Goal: Transaction & Acquisition: Book appointment/travel/reservation

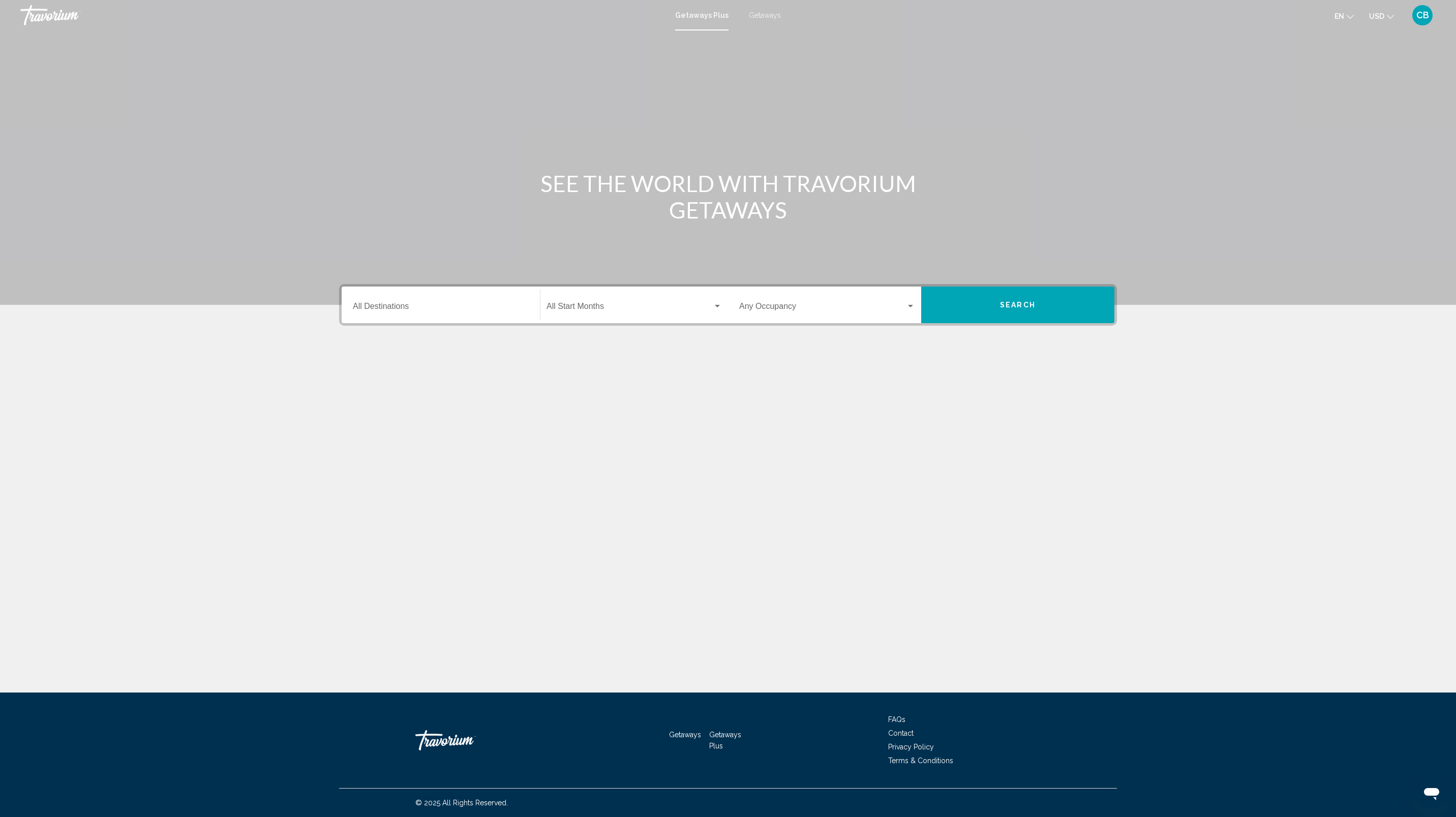
click at [398, 298] on div "Destination All Destinations" at bounding box center [441, 305] width 176 height 32
click at [357, 351] on button "Toggle United States (44,524 units available)" at bounding box center [362, 352] width 20 height 20
click at [353, 350] on button "Toggle United States (44,524 units available)" at bounding box center [362, 352] width 20 height 20
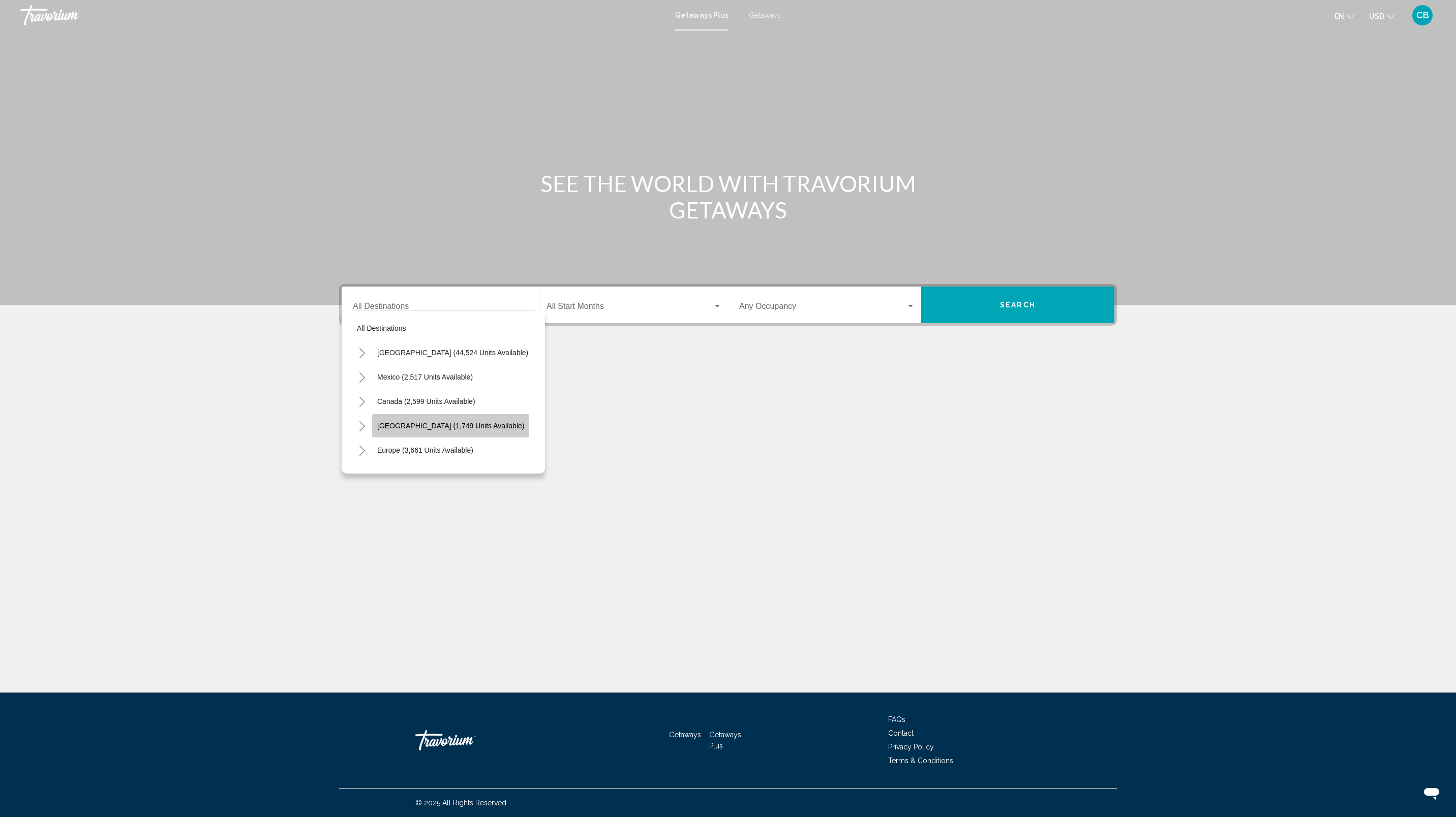
click at [440, 418] on button "Caribbean & Atlantic Islands (1,749 units available)" at bounding box center [450, 426] width 157 height 24
type input "**********"
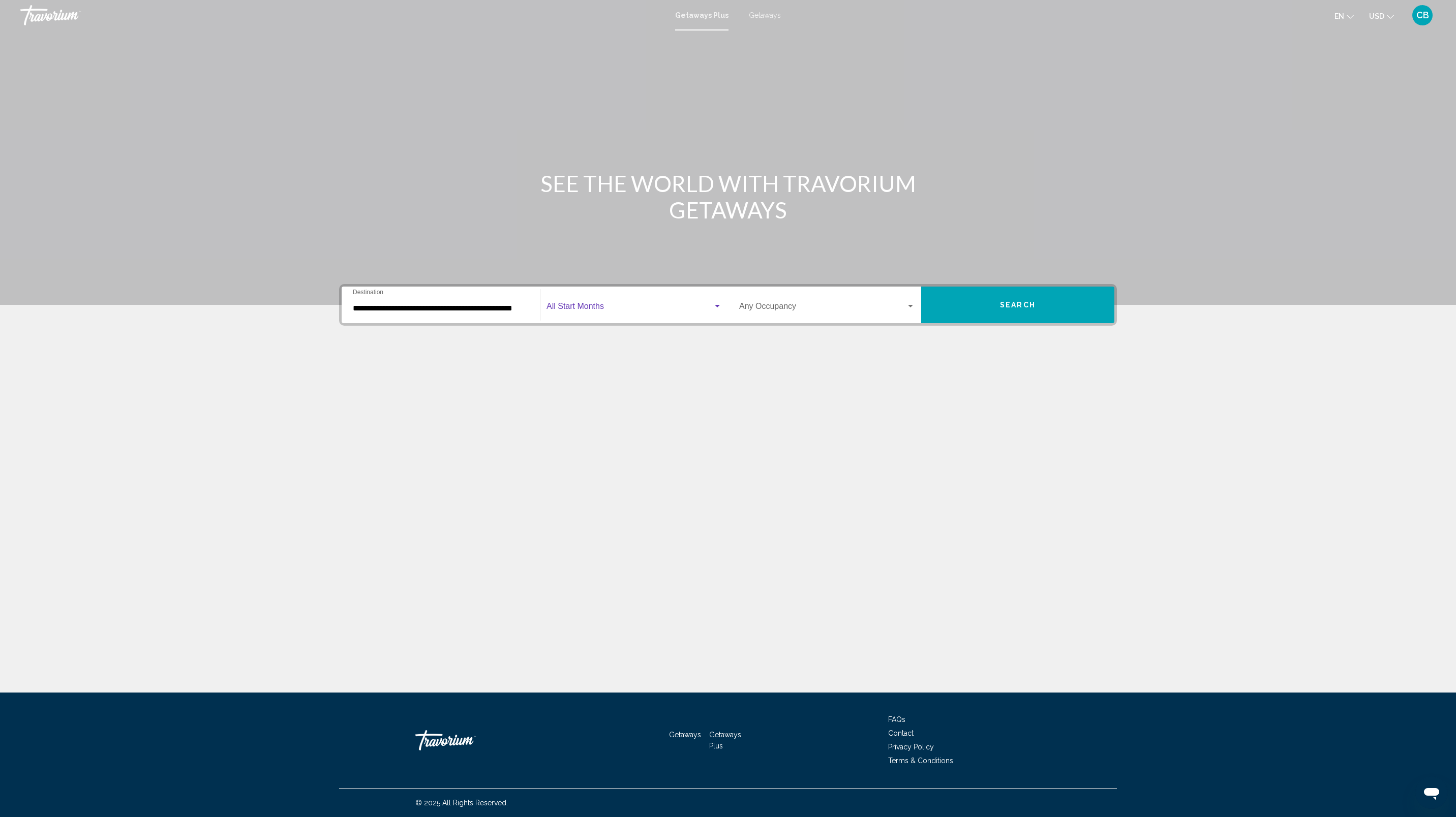
click at [597, 304] on span "Search widget" at bounding box center [629, 308] width 166 height 9
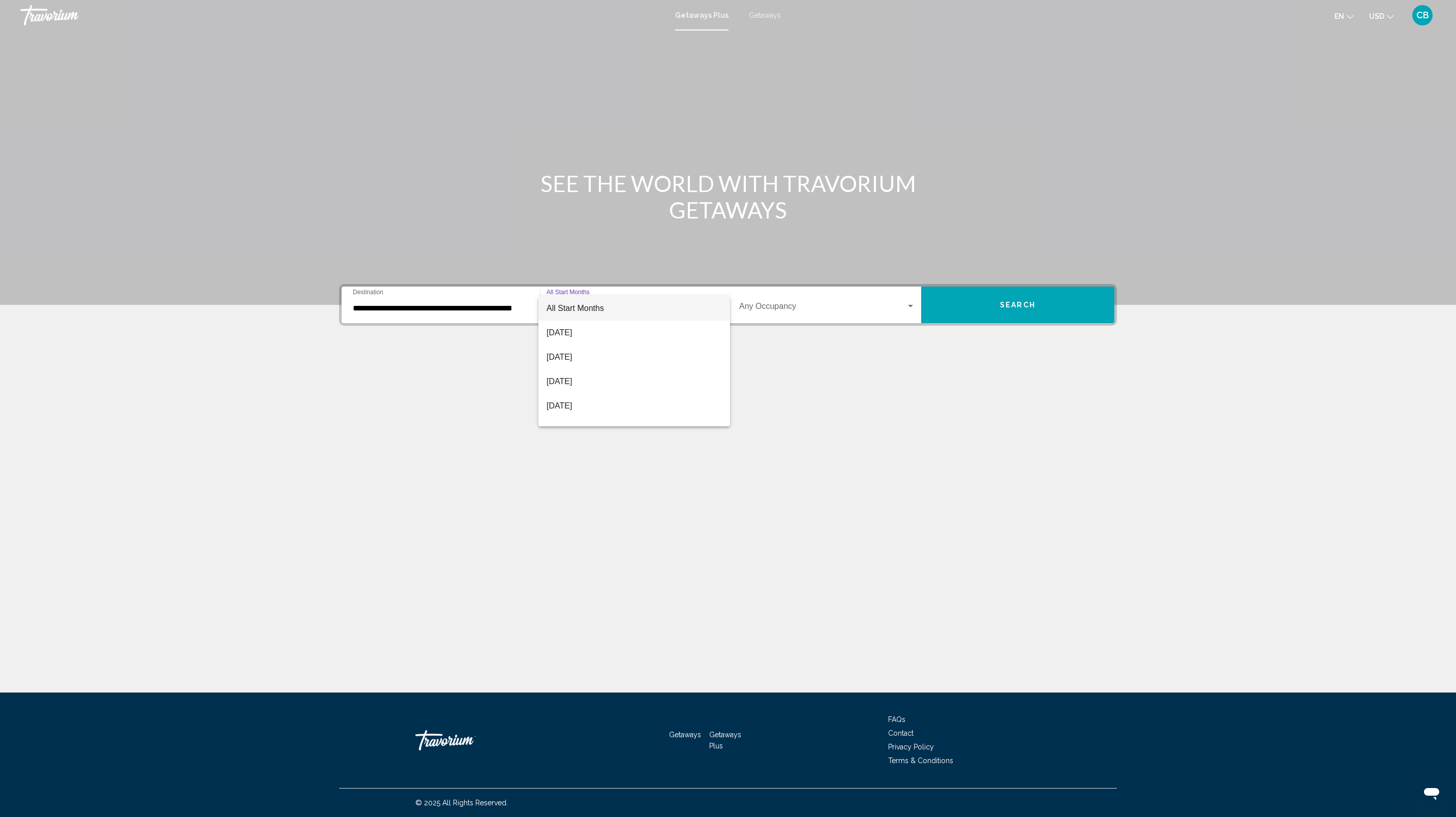
scroll to position [114, 0]
click at [584, 387] on span "March 2026" at bounding box center [634, 390] width 175 height 25
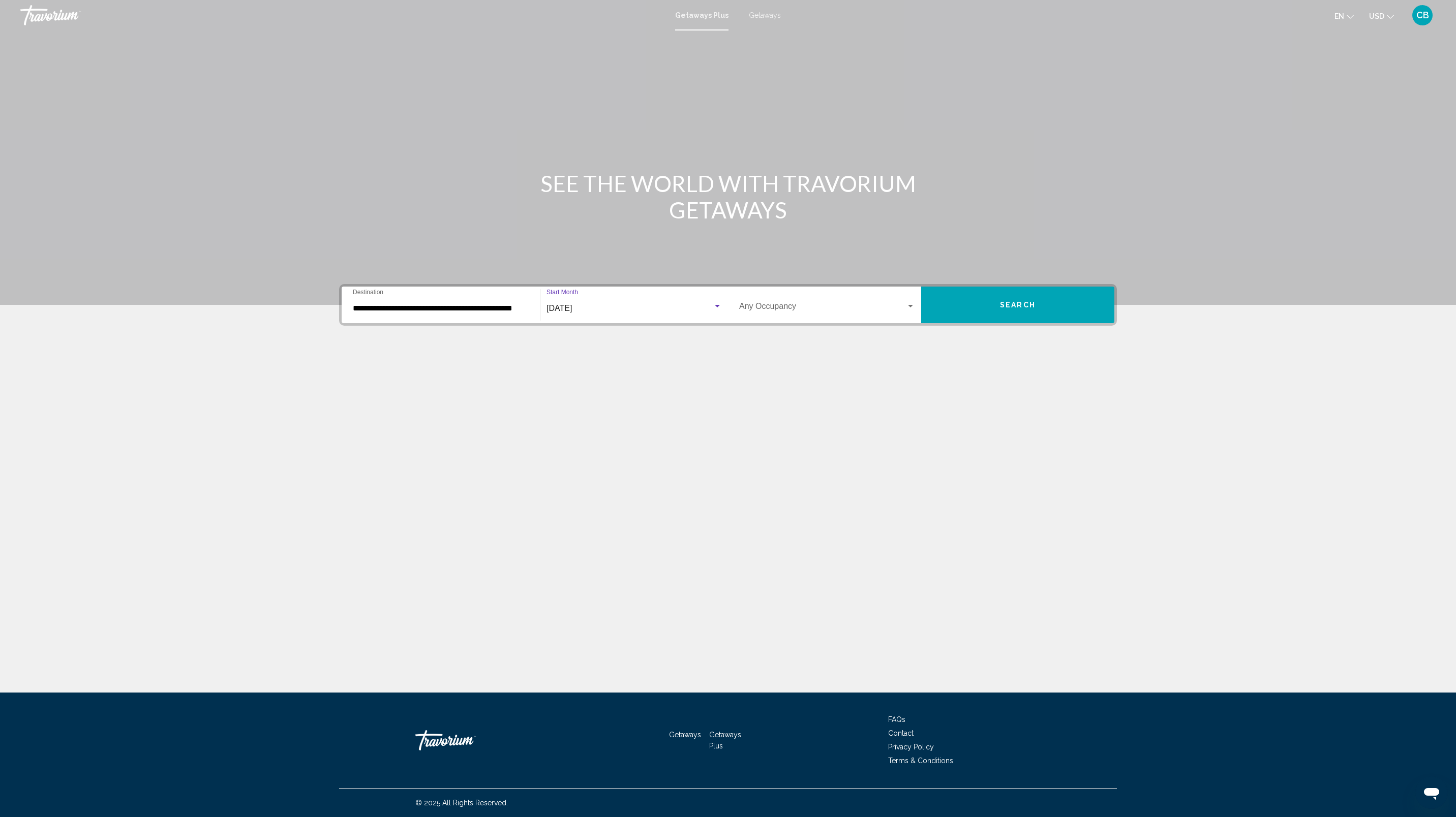
click at [1031, 298] on button "Search" at bounding box center [1018, 305] width 193 height 37
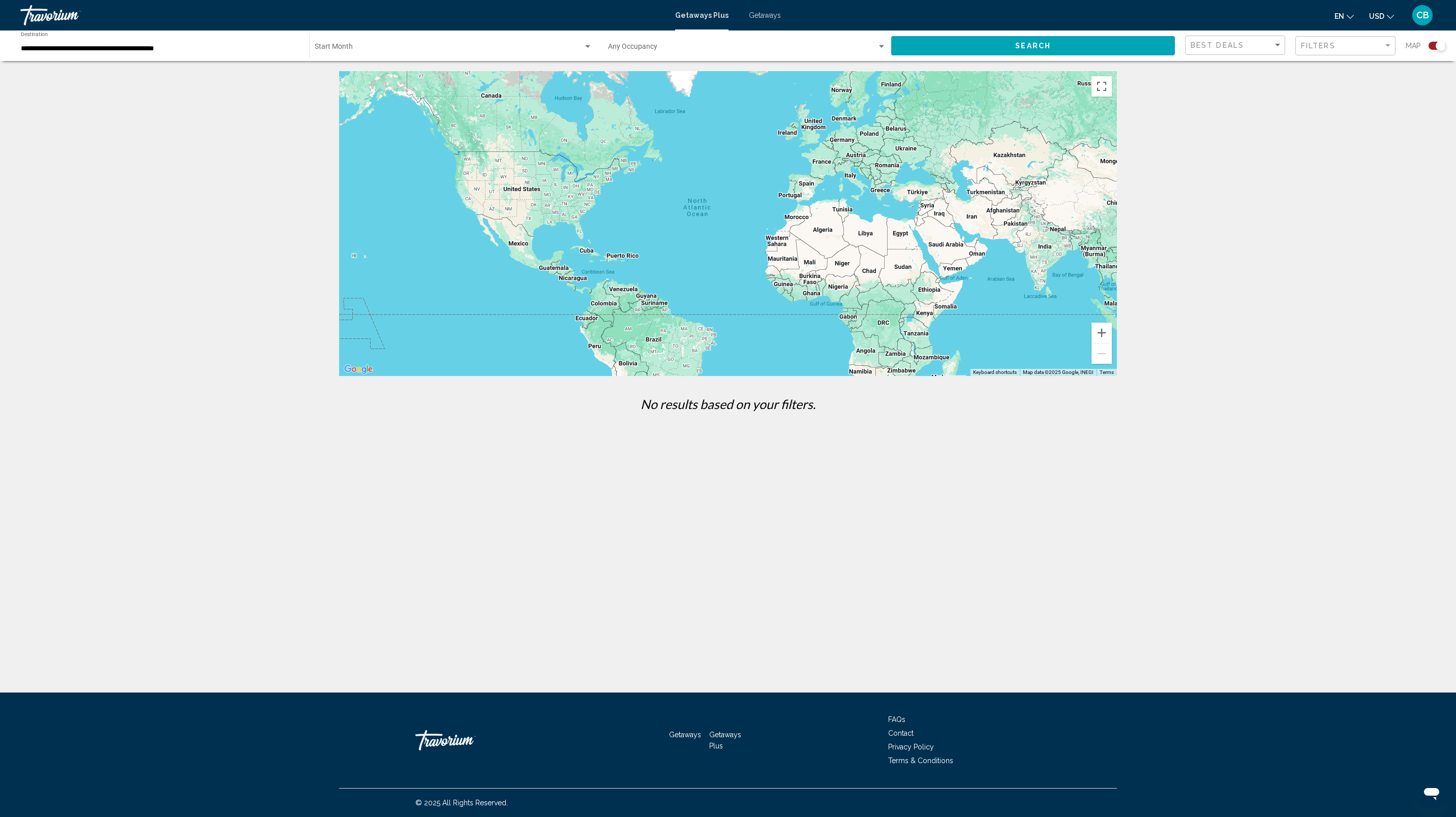
click at [147, 49] on input "**********" at bounding box center [160, 49] width 278 height 8
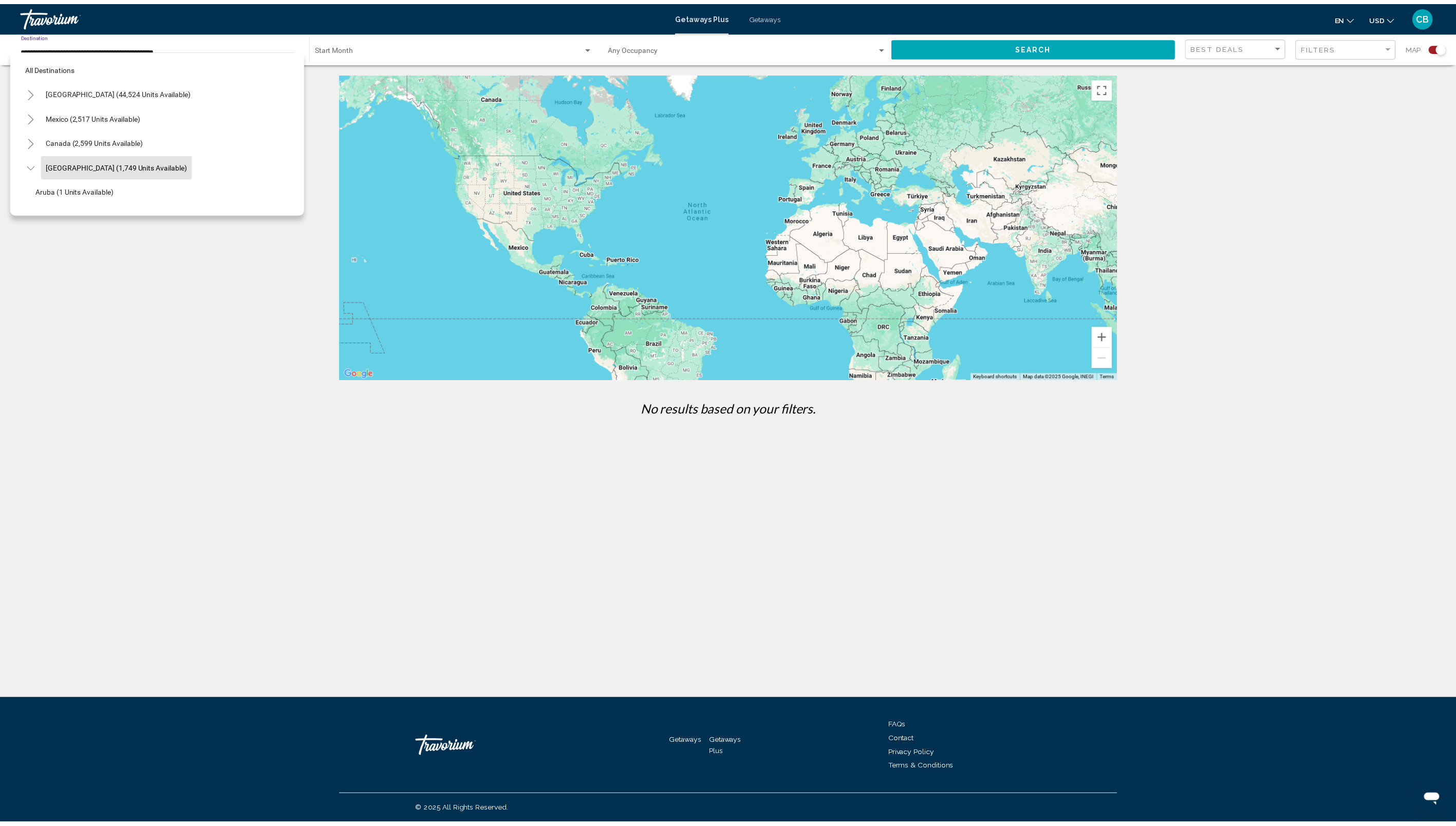
scroll to position [36, 0]
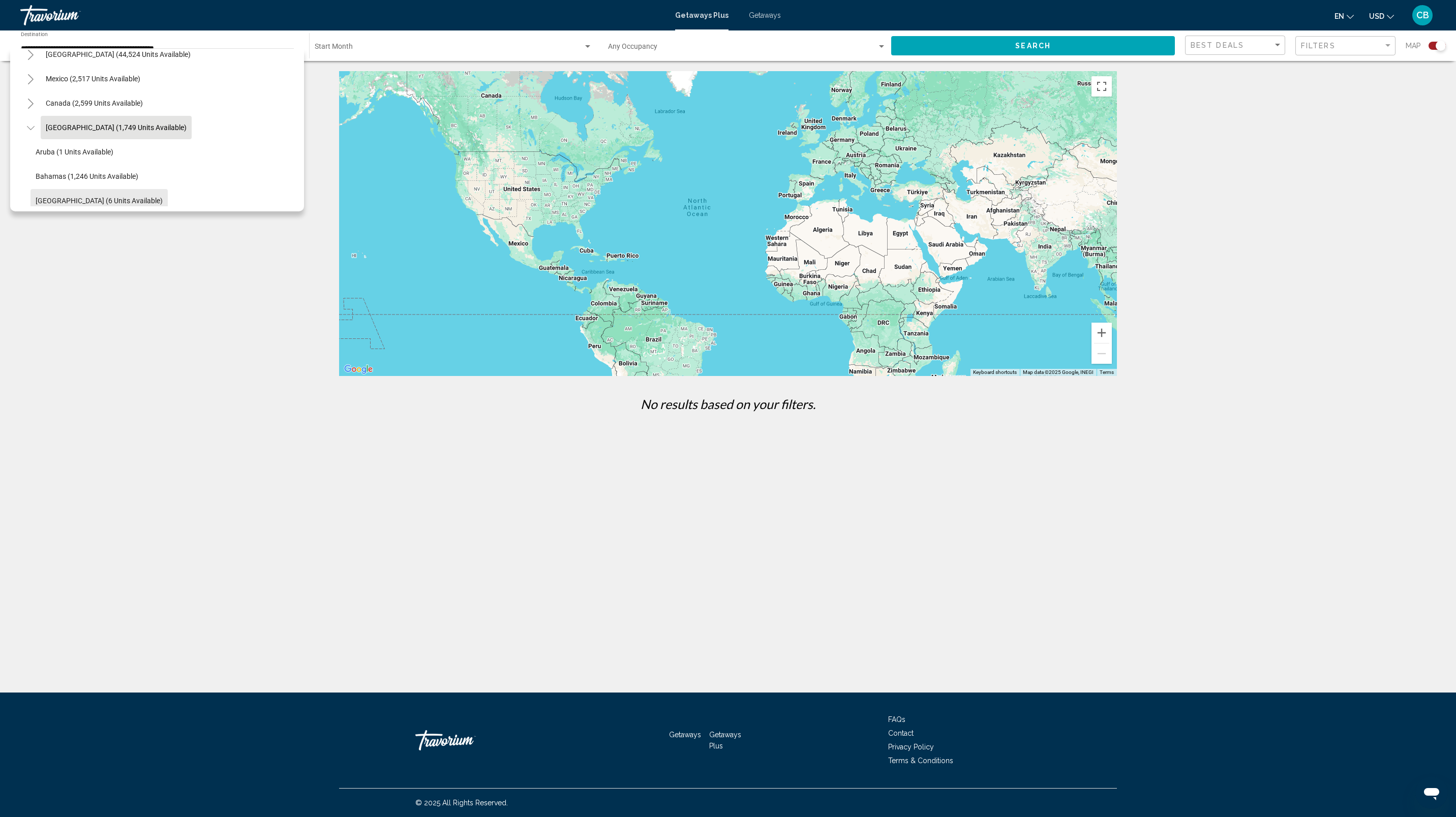
drag, startPoint x: 120, startPoint y: 190, endPoint x: 87, endPoint y: 227, distance: 49.6
click at [88, 228] on div "**********" at bounding box center [728, 418] width 1456 height 693
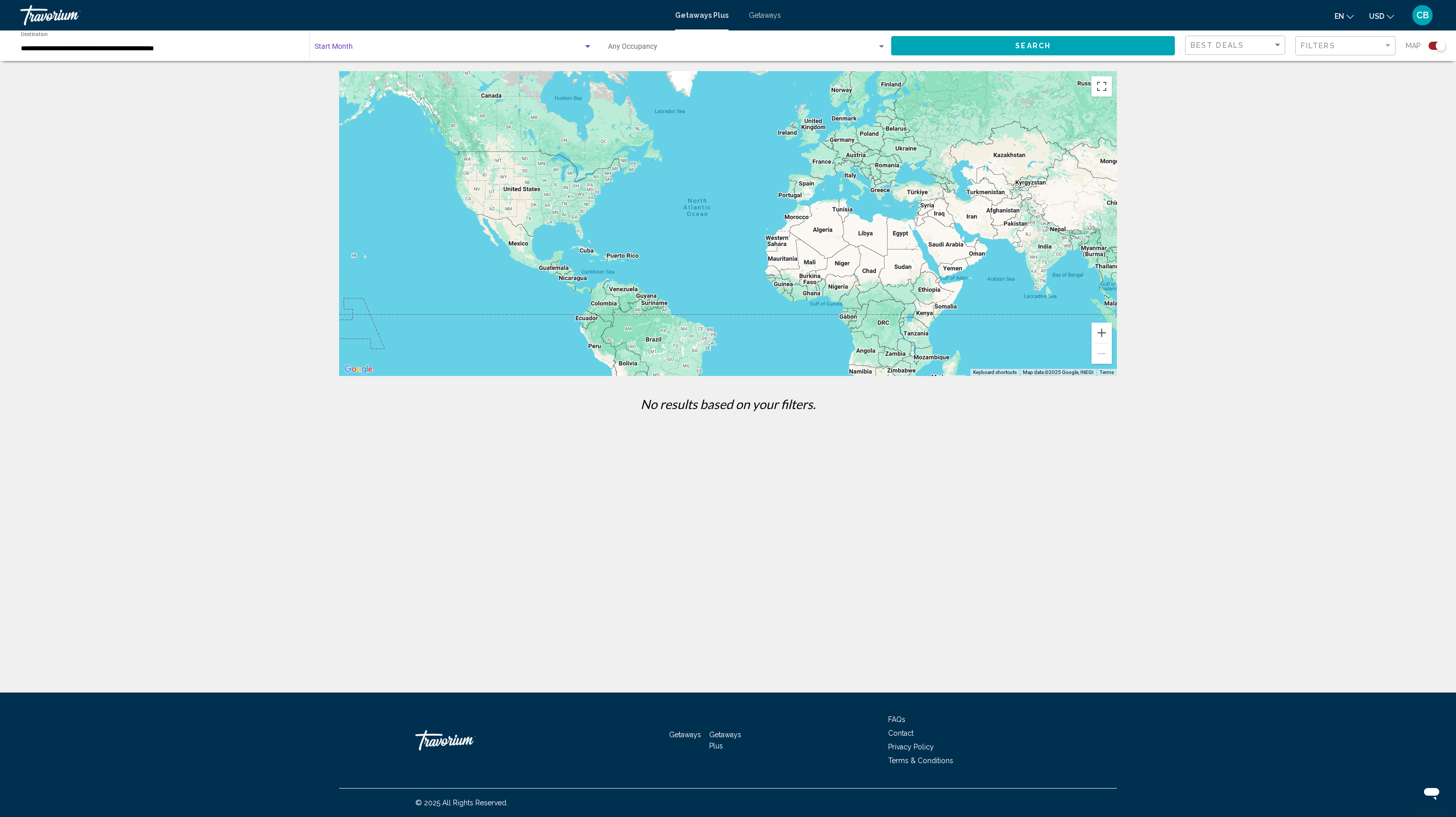
click at [365, 45] on span "Search widget" at bounding box center [449, 49] width 269 height 8
click at [405, 46] on span "All Start Months" at bounding box center [453, 49] width 278 height 21
click at [764, 10] on div "Getaways Plus Getaways en English Español Français Italiano Português русский U…" at bounding box center [728, 16] width 1456 height 21
click at [763, 16] on span "Getaways" at bounding box center [764, 16] width 32 height 8
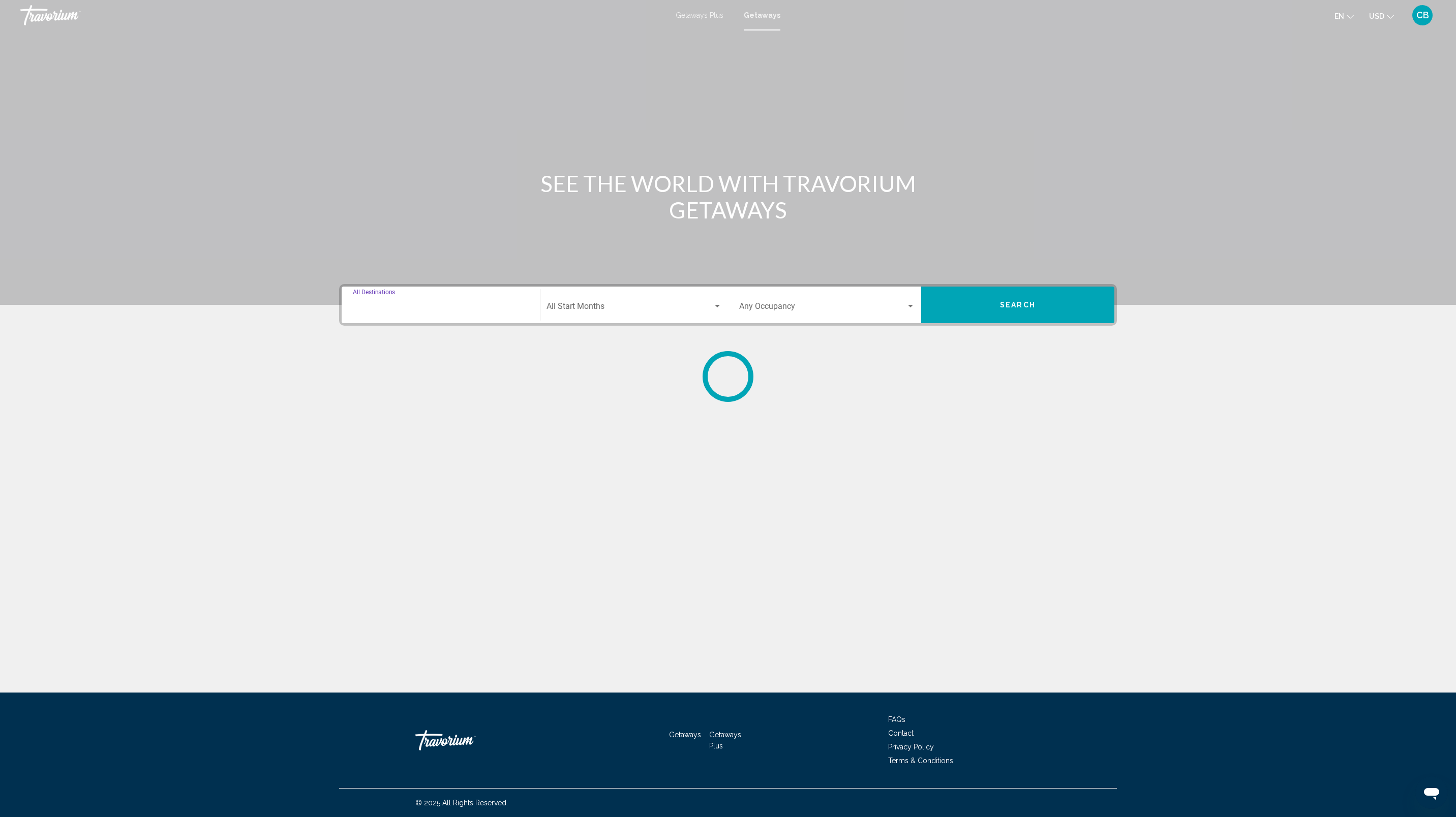
click at [399, 309] on input "Destination All Destinations" at bounding box center [441, 308] width 176 height 9
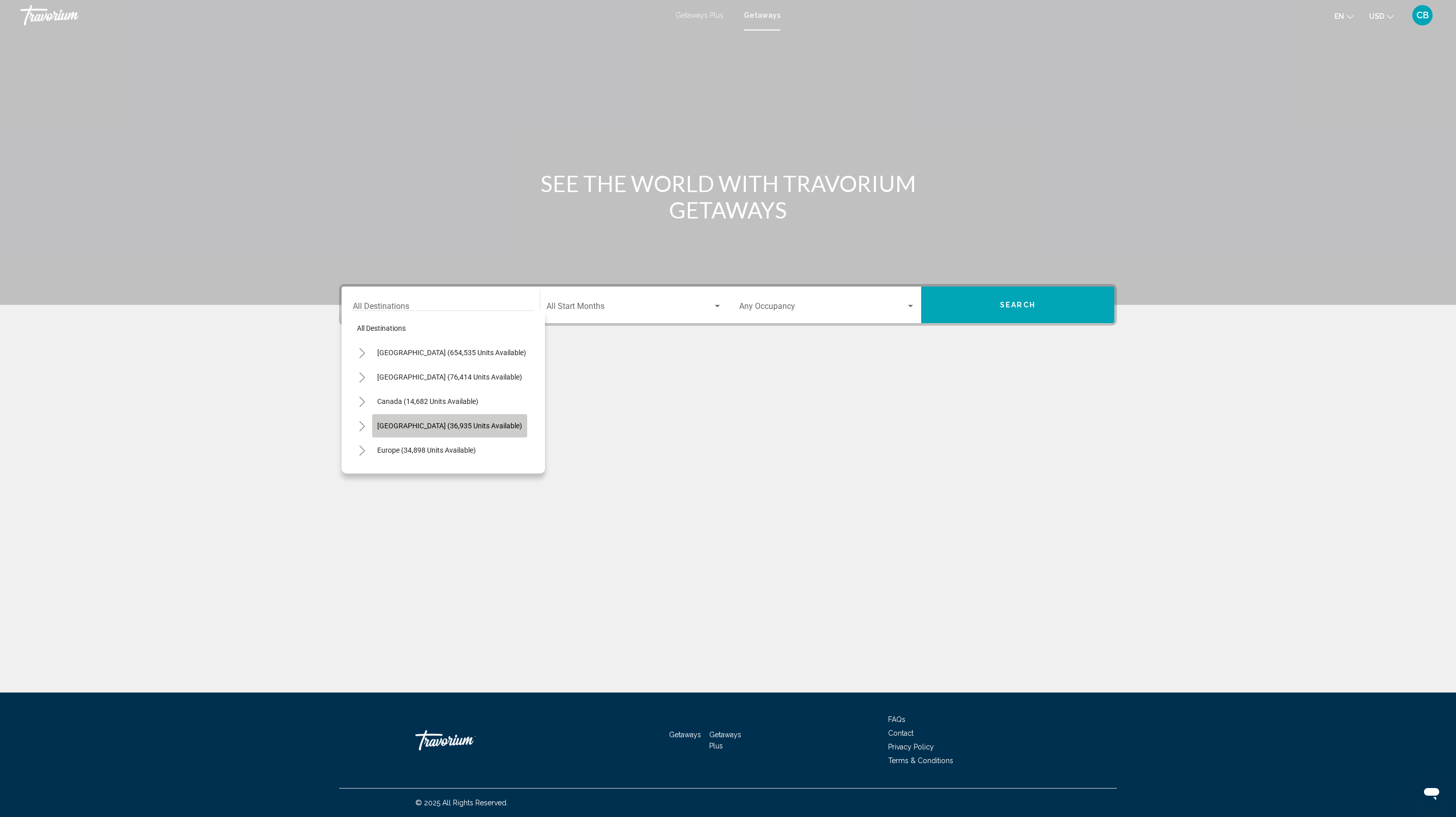
click at [427, 424] on span "Caribbean & Atlantic Islands (36,935 units available)" at bounding box center [450, 426] width 145 height 8
type input "**********"
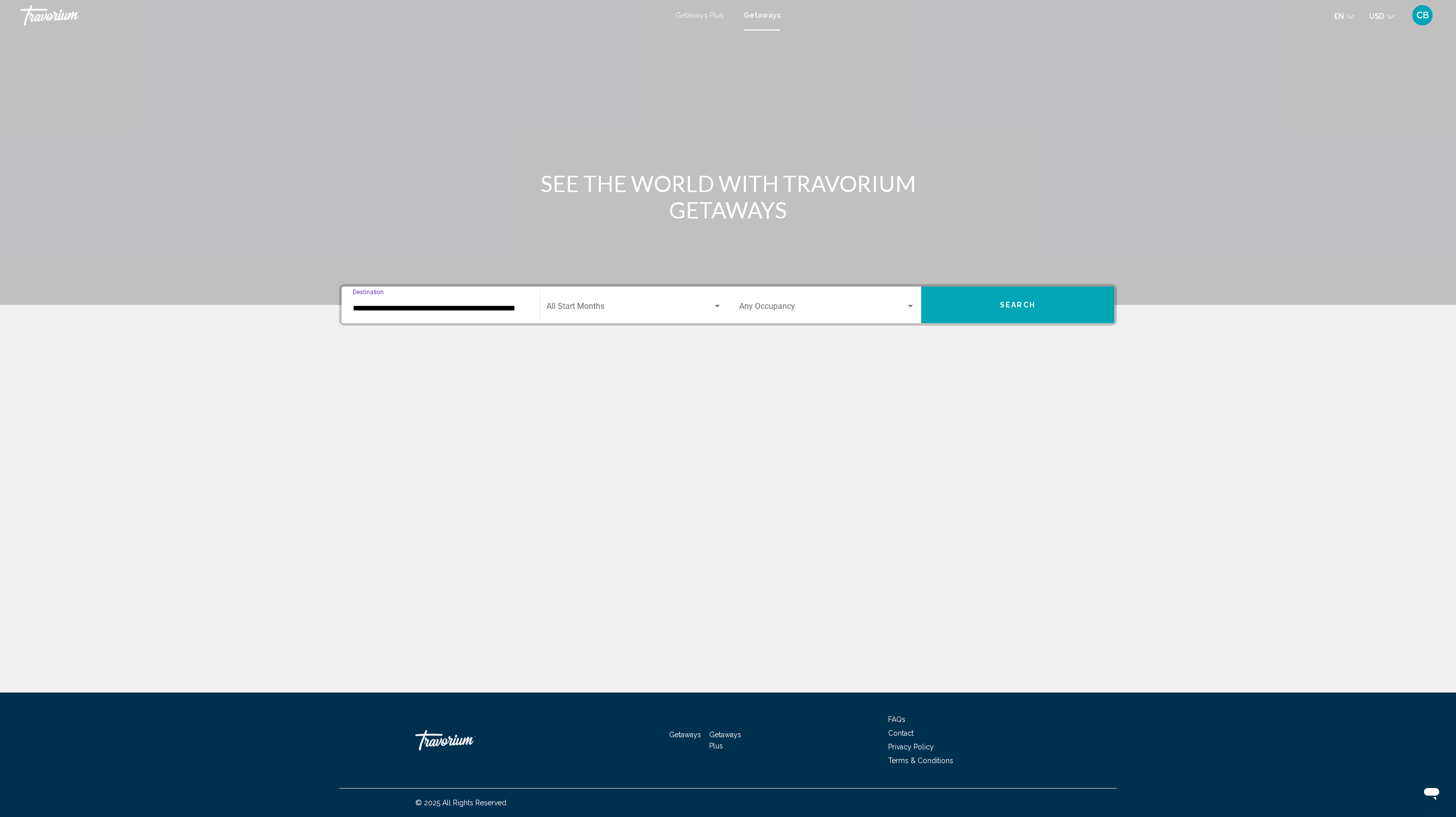
click at [604, 299] on div "Start Month All Start Months" at bounding box center [634, 305] width 175 height 32
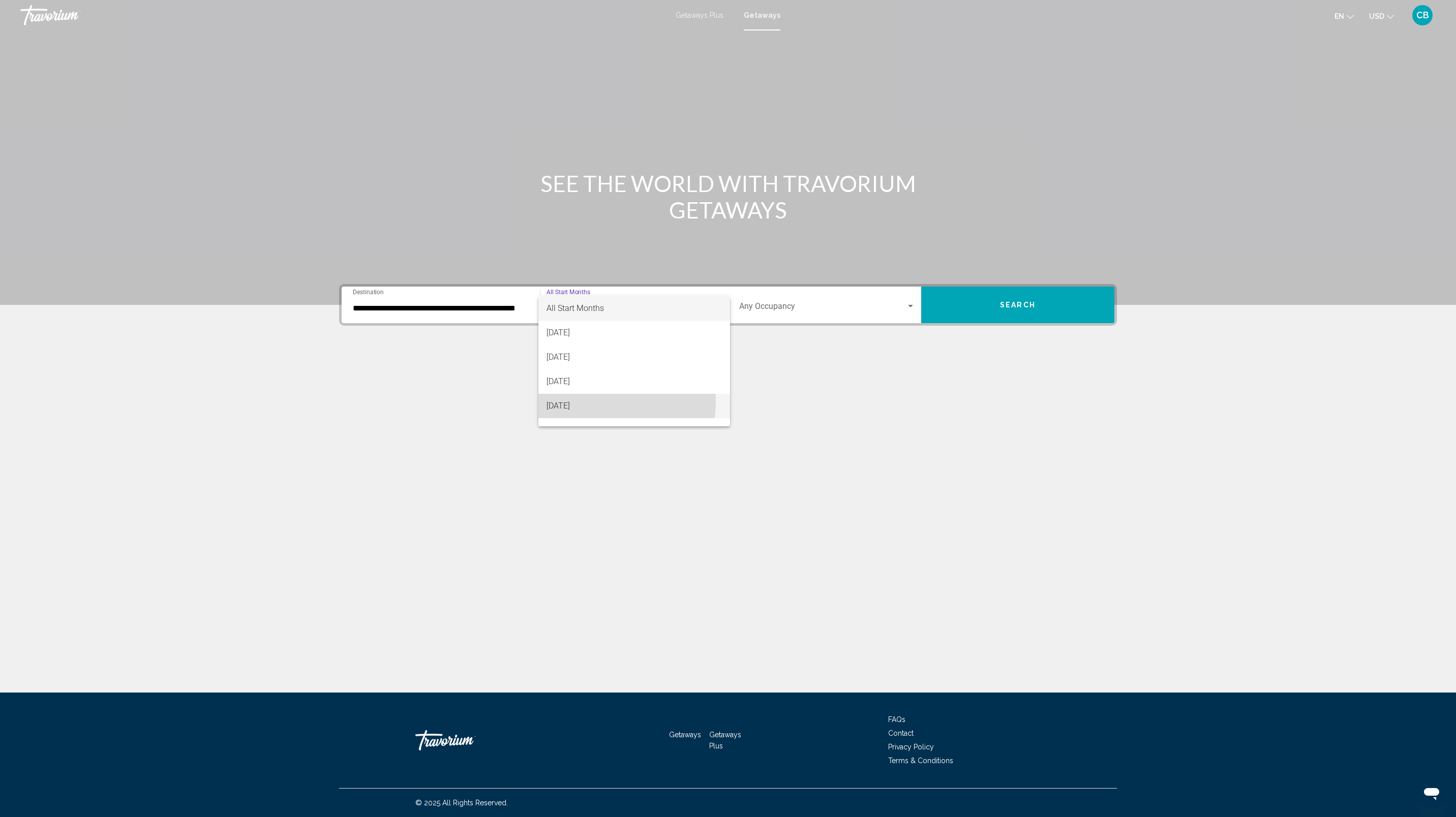
click at [586, 402] on span "November 2025" at bounding box center [634, 406] width 175 height 25
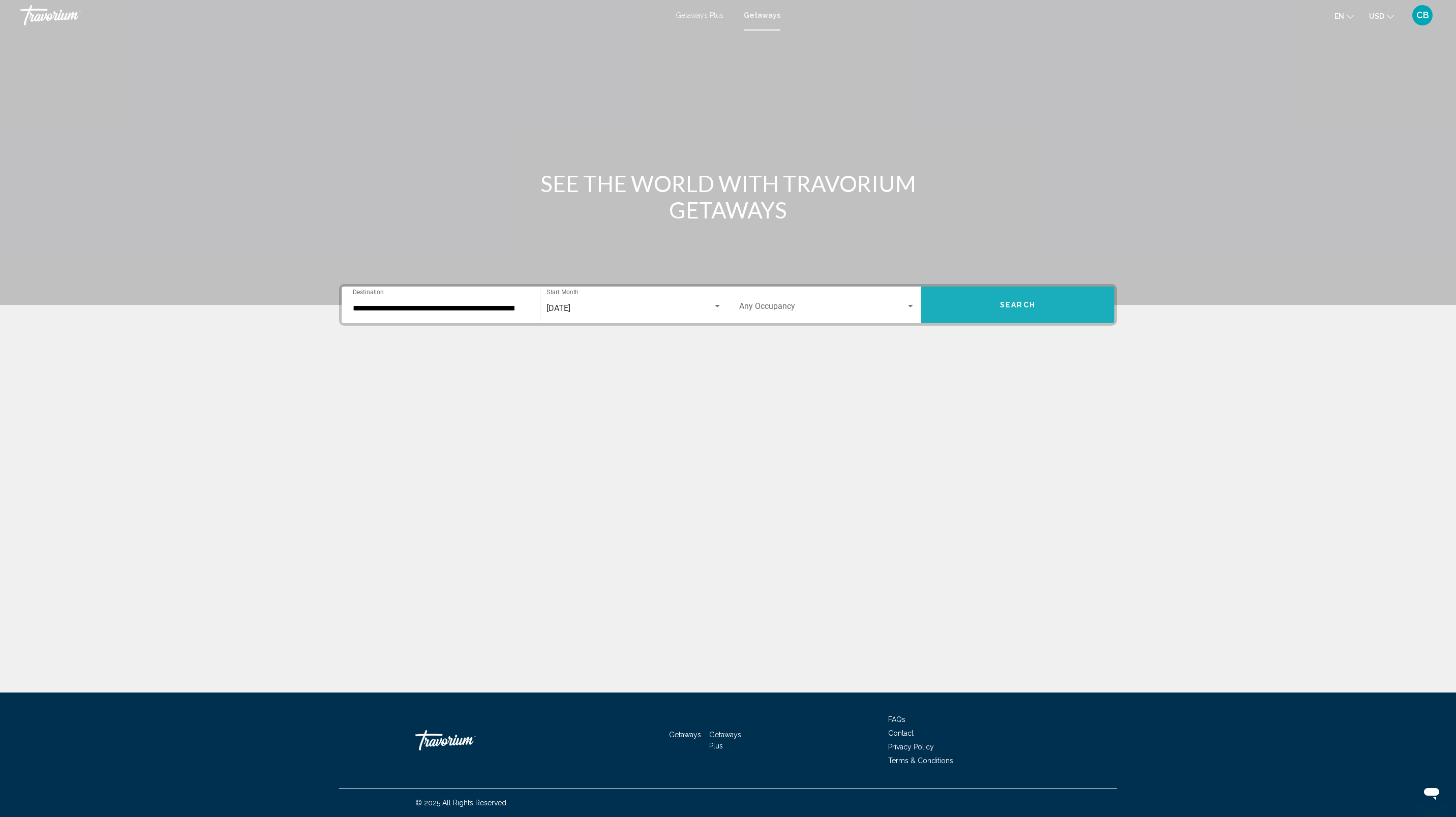
click at [1040, 297] on button "Search" at bounding box center [1018, 305] width 193 height 37
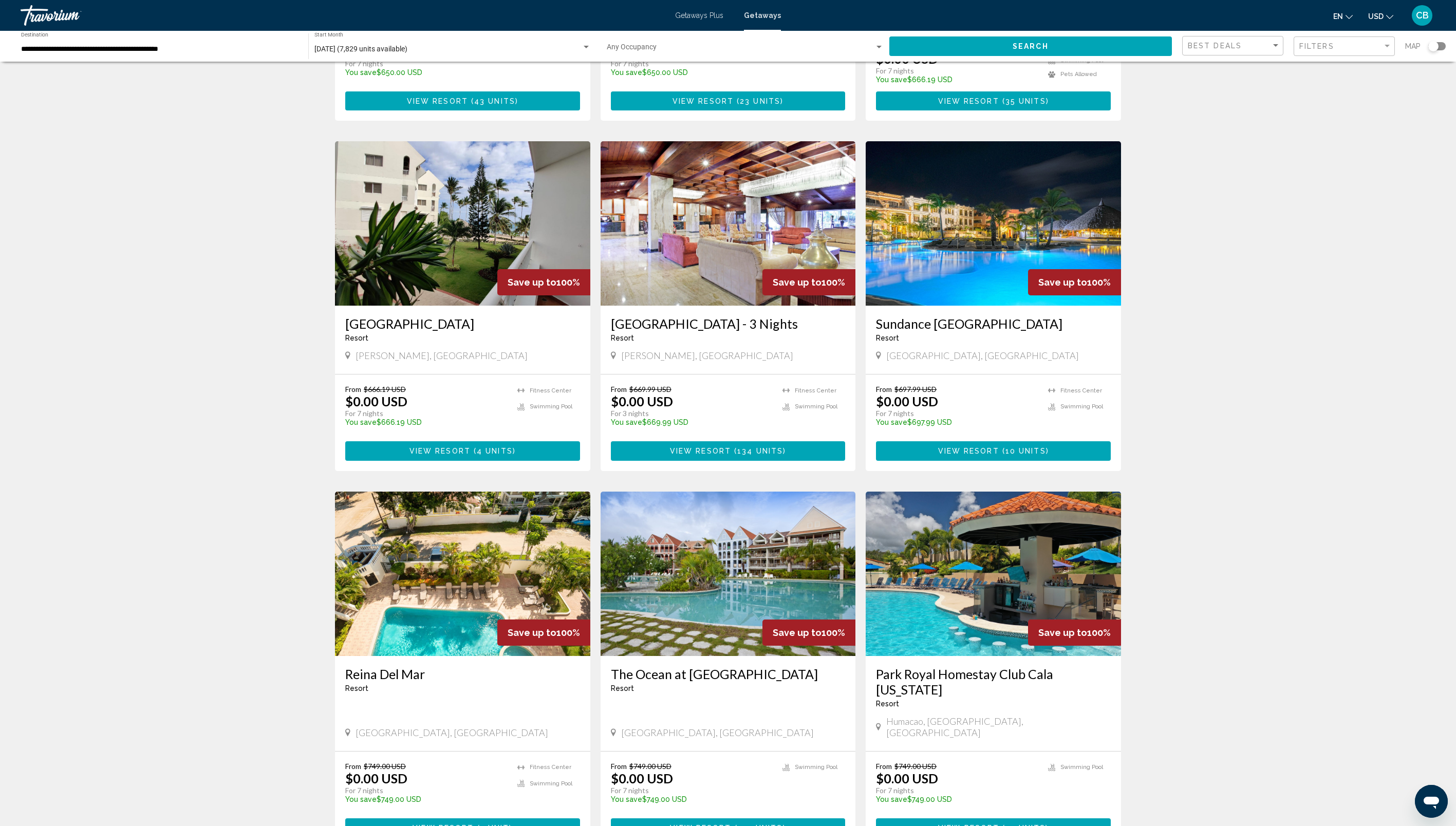
scroll to position [308, 0]
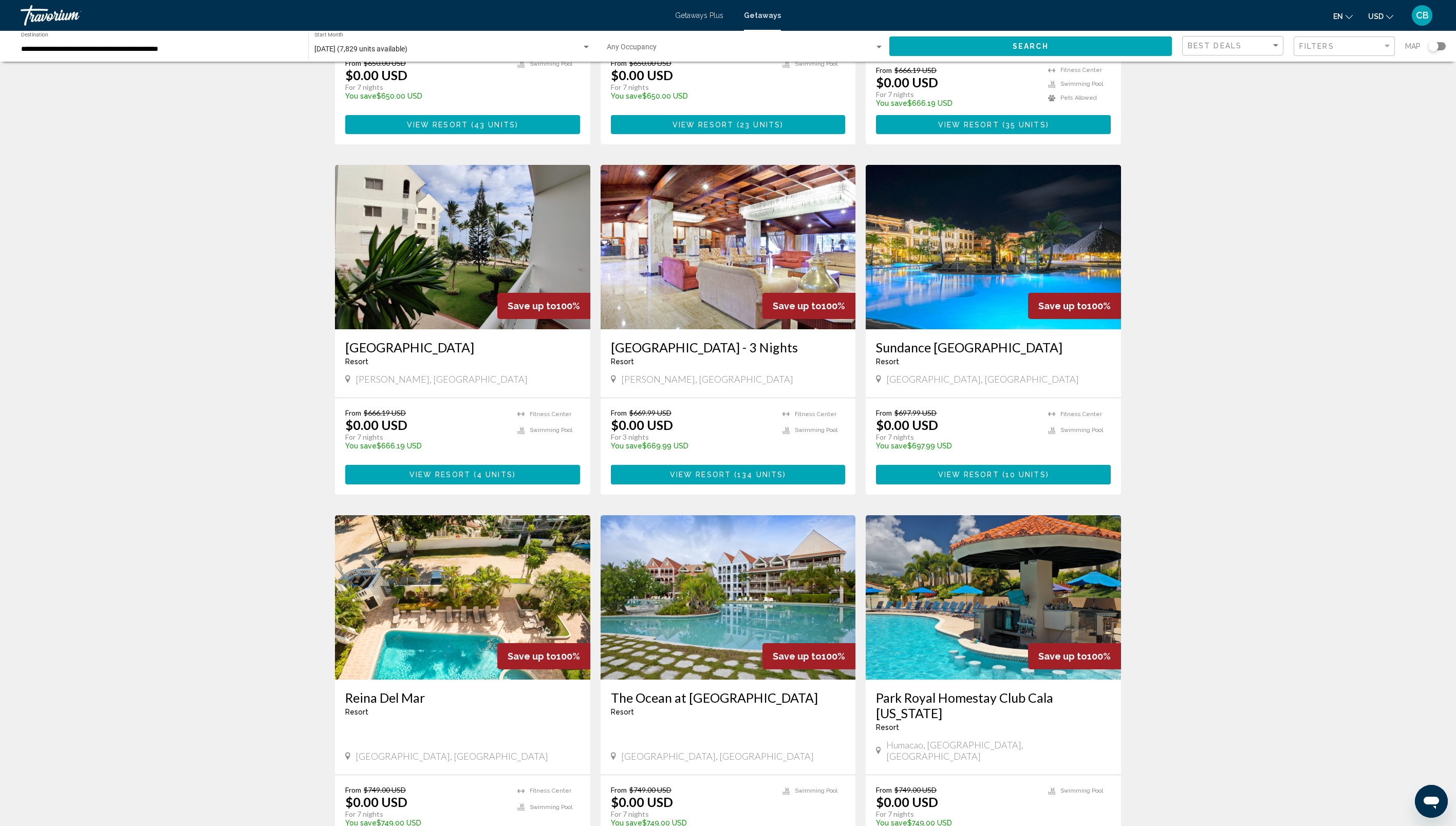
click at [1012, 232] on img "Main content" at bounding box center [993, 247] width 256 height 165
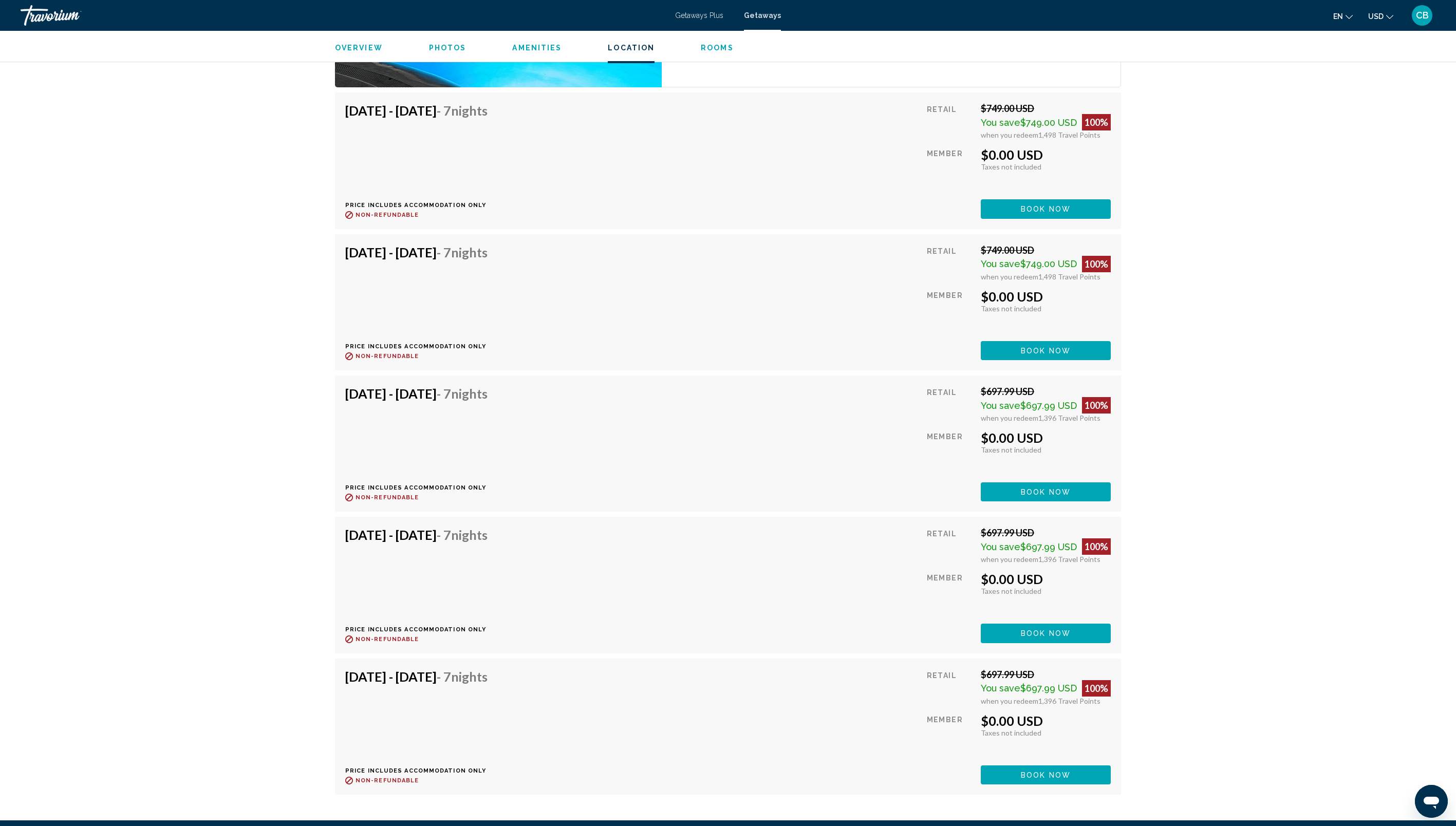
scroll to position [1541, 0]
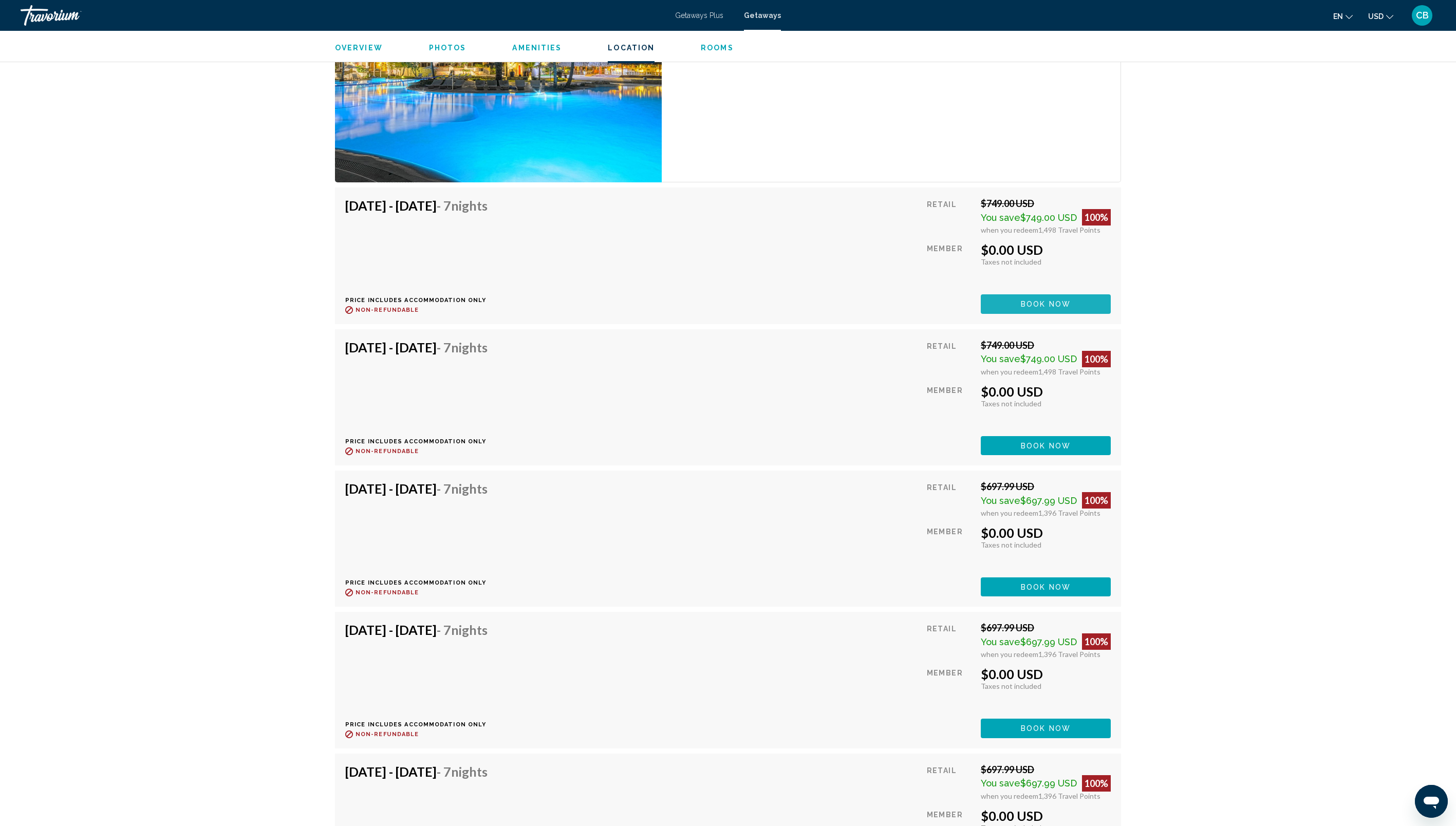
click at [1054, 300] on span "Book now" at bounding box center [1045, 305] width 50 height 8
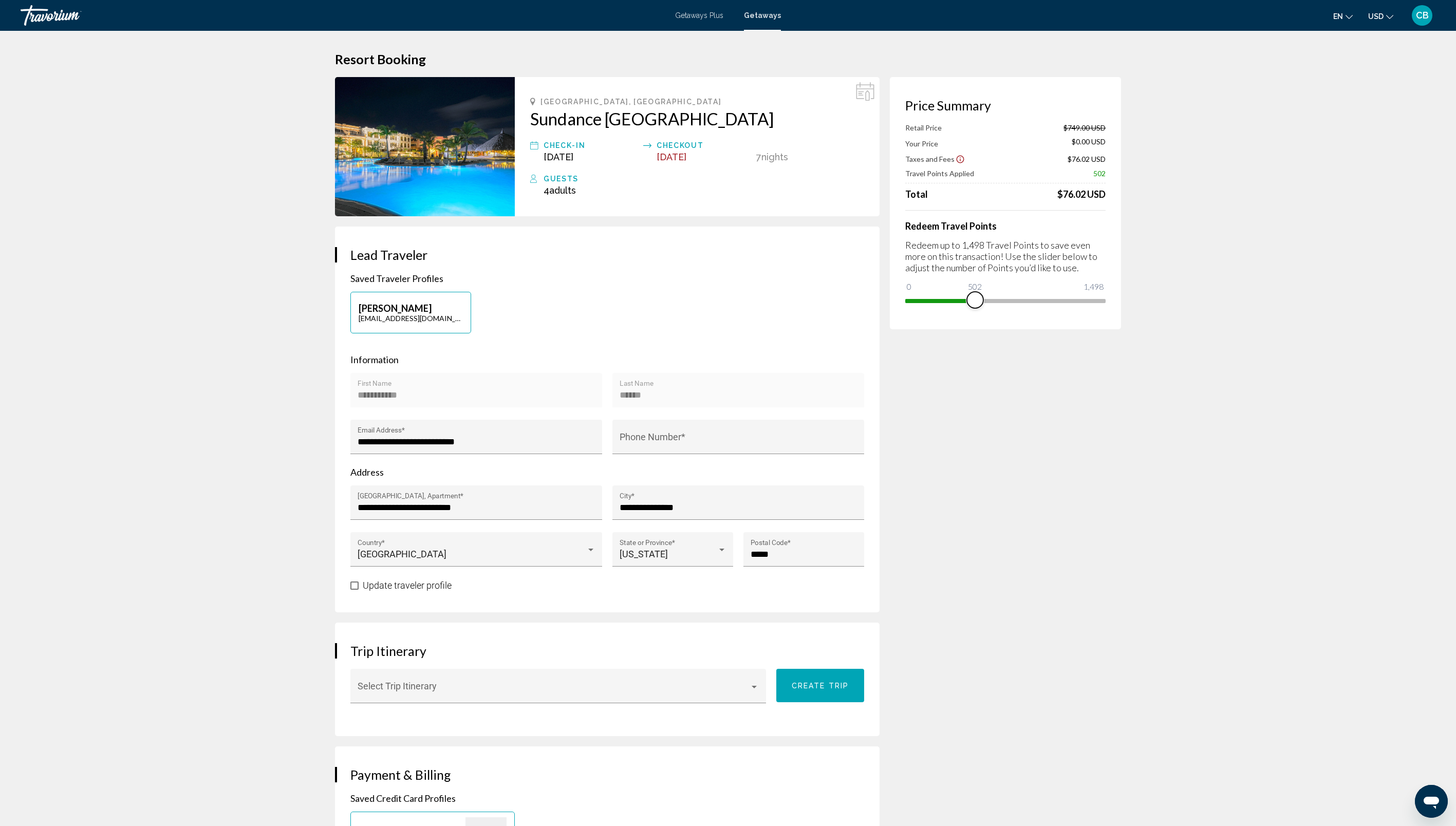
drag, startPoint x: 1096, startPoint y: 297, endPoint x: 975, endPoint y: 307, distance: 121.4
click at [975, 307] on span "Main content" at bounding box center [975, 300] width 17 height 17
drag, startPoint x: 976, startPoint y: 298, endPoint x: 1036, endPoint y: 299, distance: 60.0
click at [1036, 299] on span "Main content" at bounding box center [1036, 300] width 17 height 17
drag, startPoint x: 1033, startPoint y: 300, endPoint x: 897, endPoint y: 314, distance: 136.7
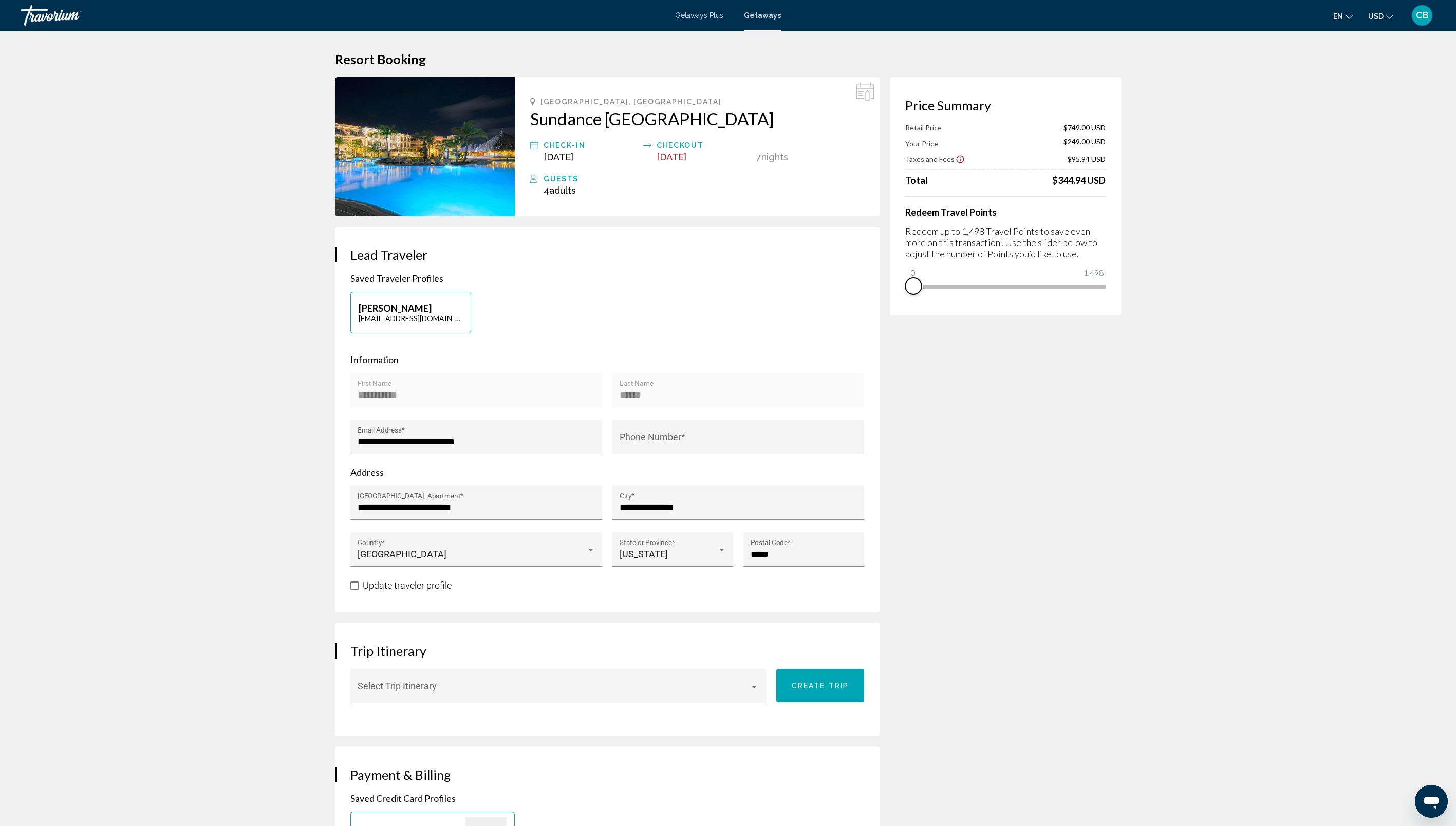
click at [897, 314] on div "Price Summary Retail Price $749.00 USD Your Price $249.00 USD Taxes and Fees $9…" at bounding box center [1005, 196] width 231 height 238
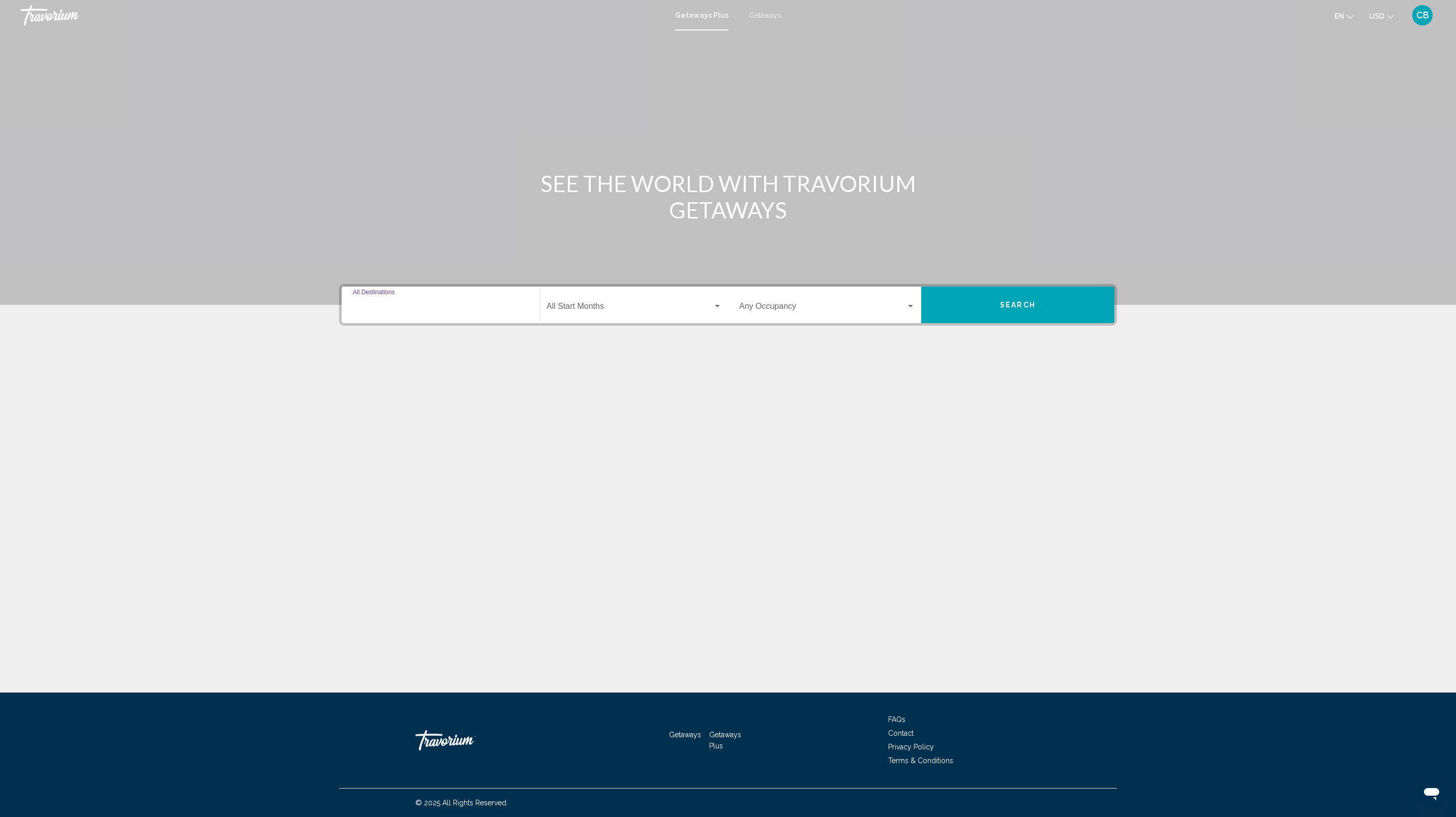
click at [391, 306] on input "Destination All Destinations" at bounding box center [441, 308] width 176 height 9
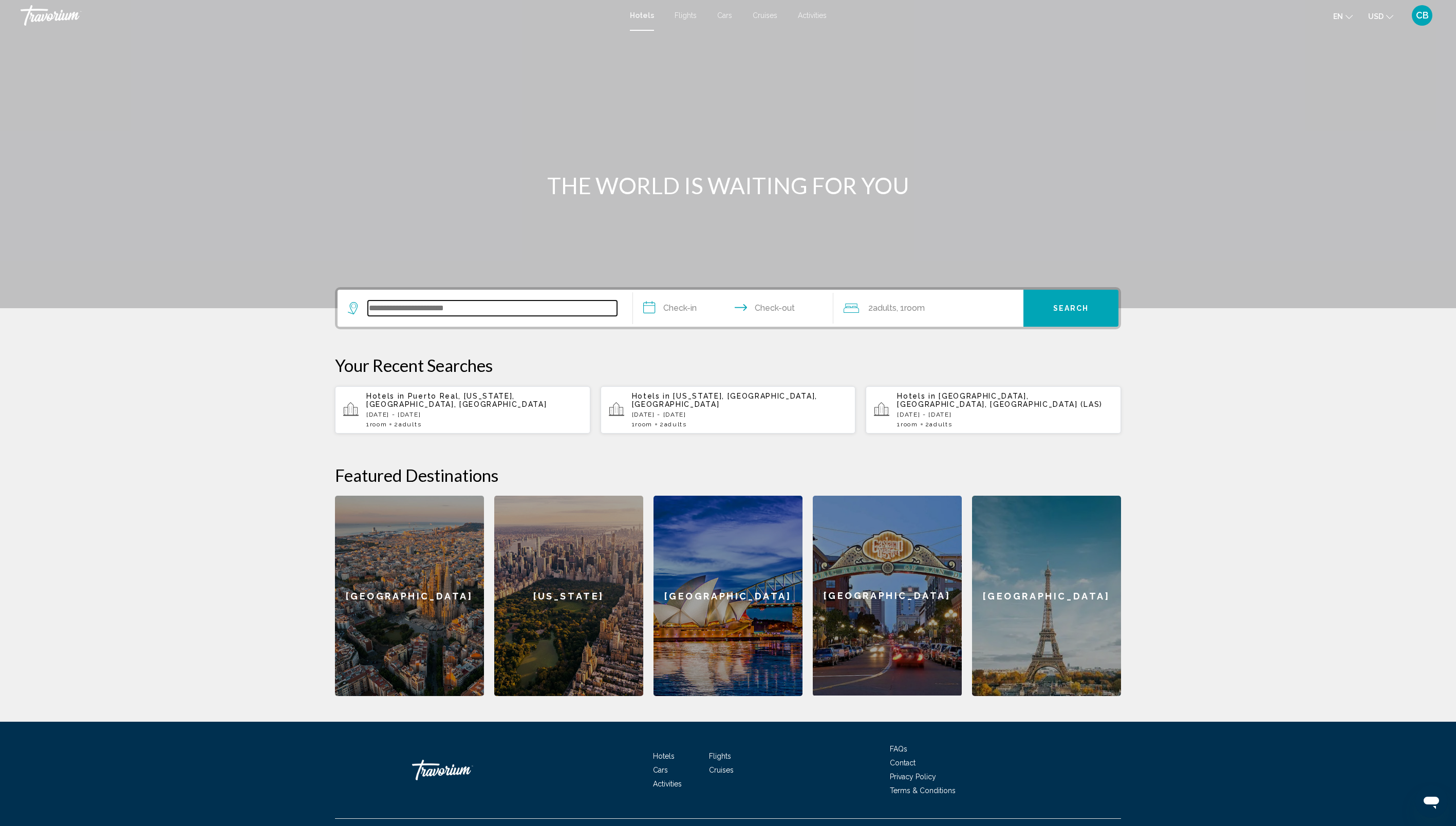
click at [484, 310] on input "Search widget" at bounding box center [492, 308] width 249 height 16
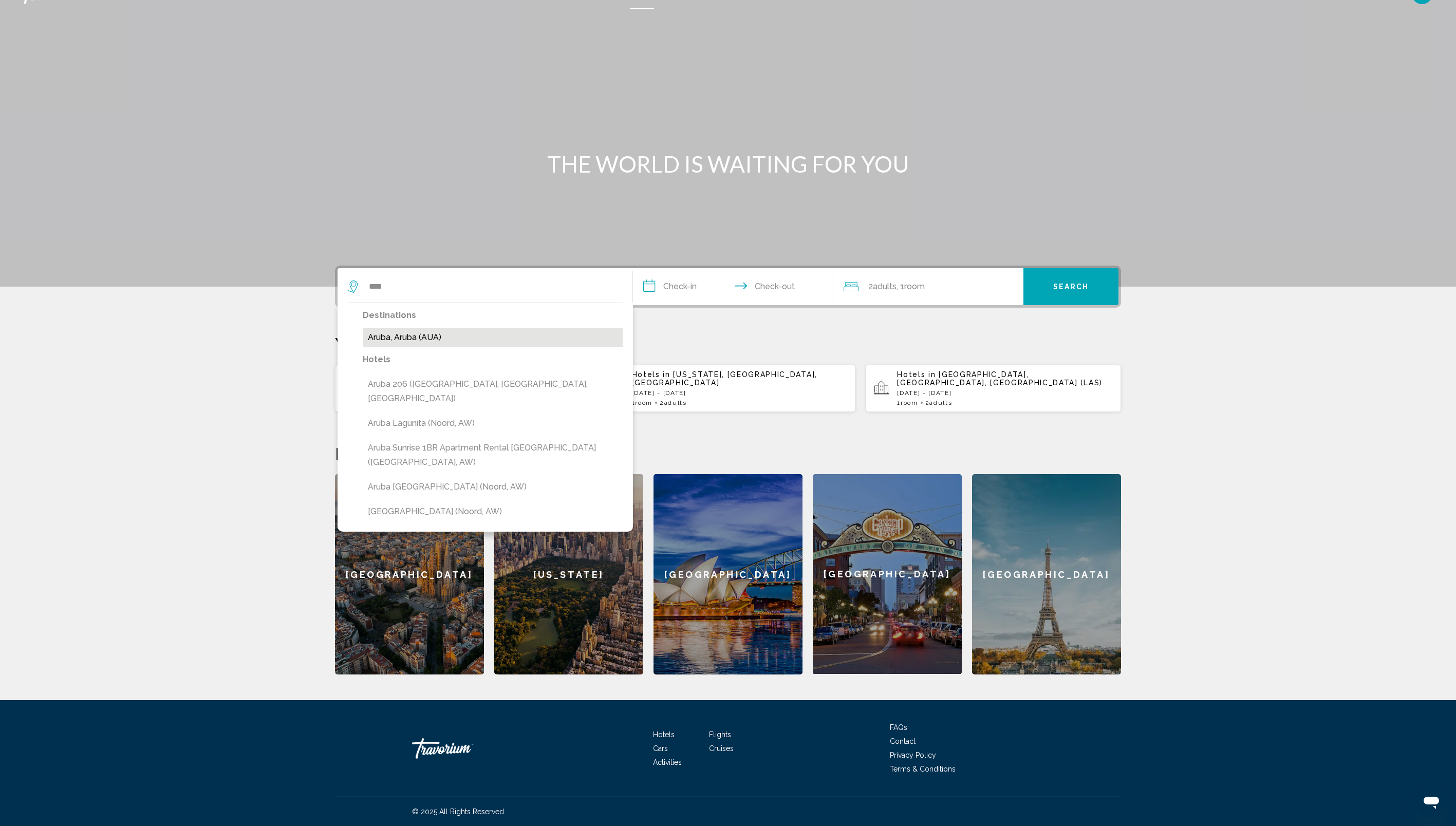
click at [442, 333] on button "Aruba, Aruba (AUA)" at bounding box center [493, 338] width 260 height 20
type input "**********"
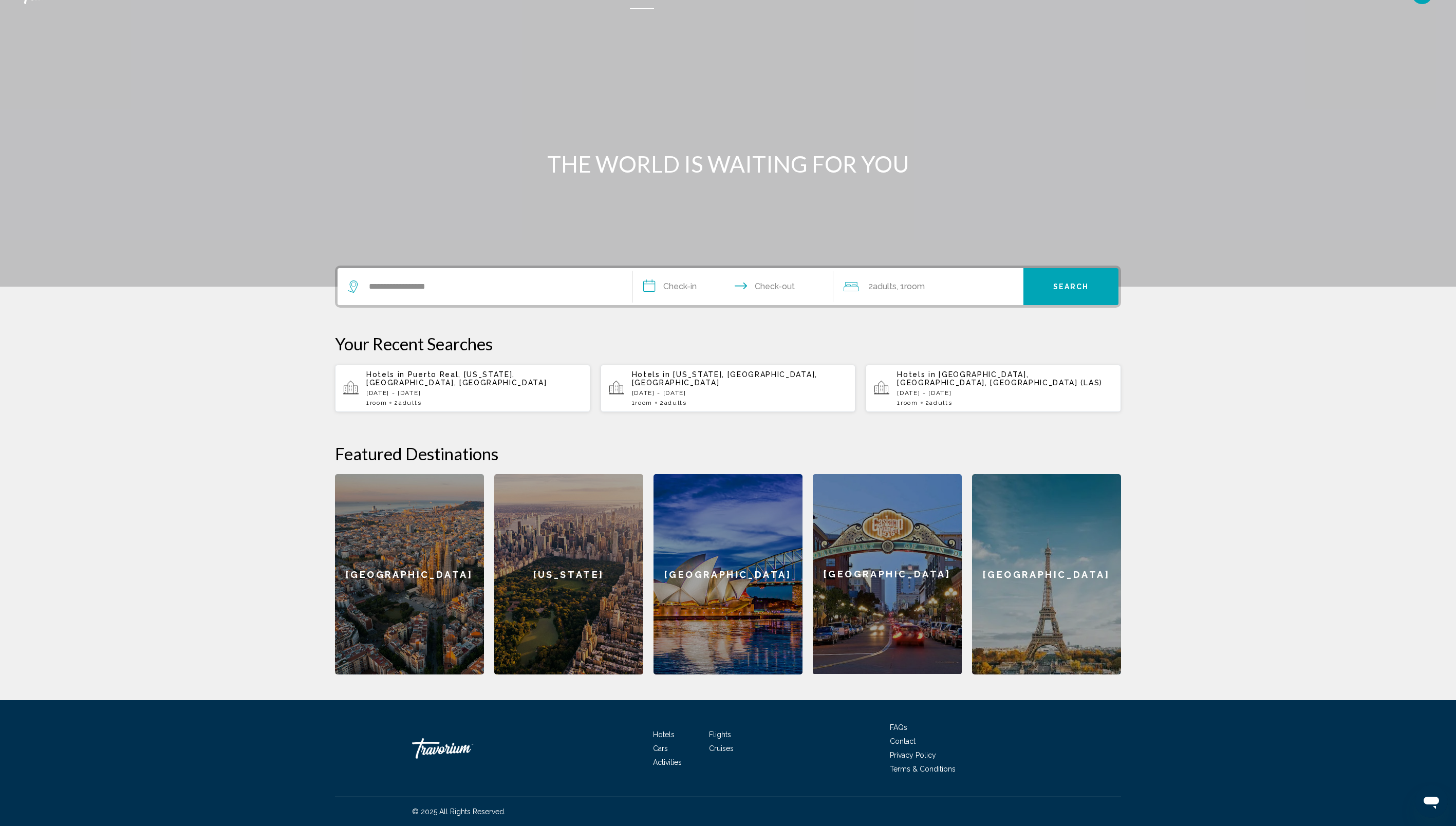
click at [690, 281] on input "**********" at bounding box center [735, 288] width 204 height 40
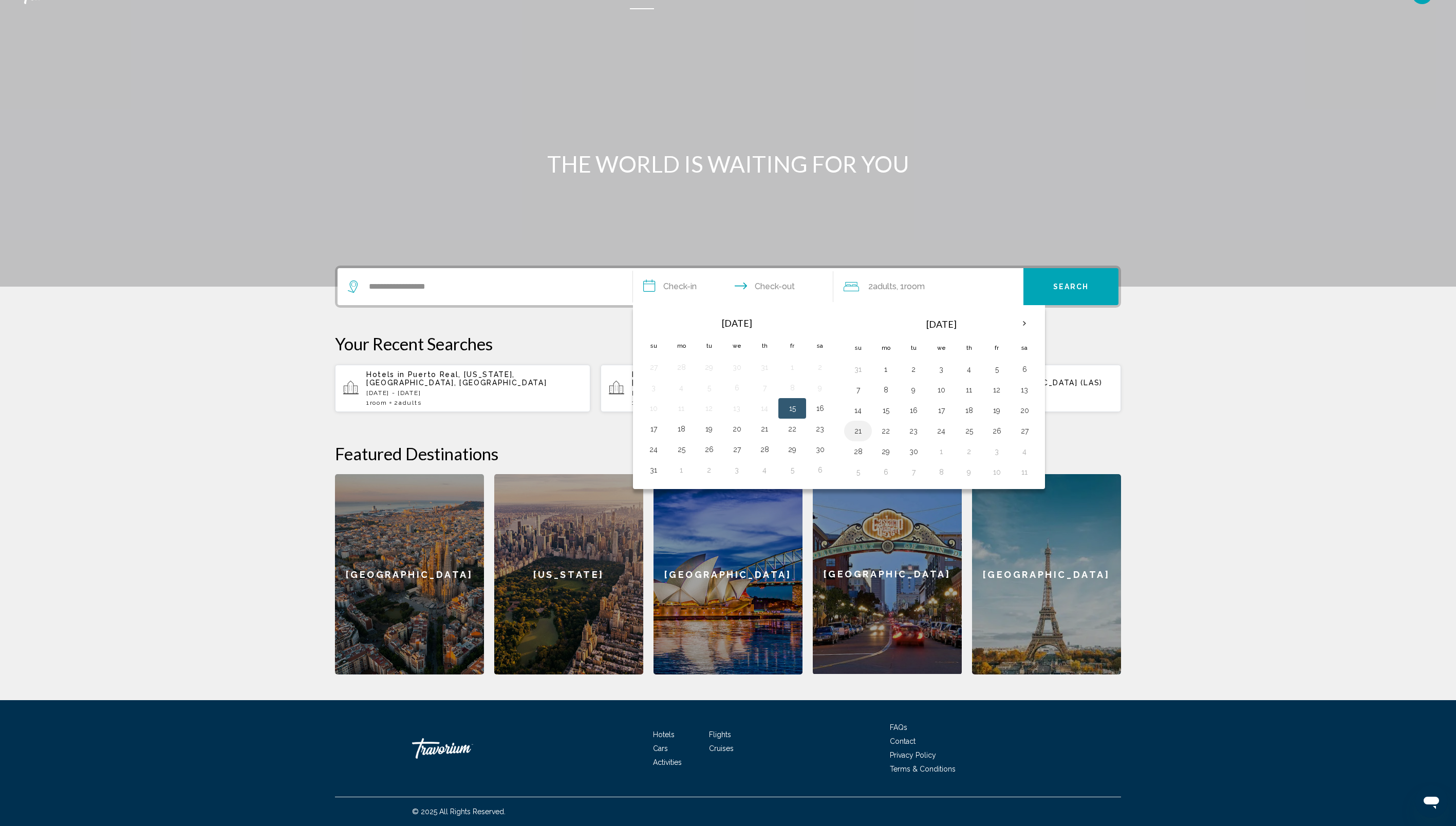
click at [857, 430] on button "21" at bounding box center [858, 430] width 17 height 14
click at [997, 430] on button "26" at bounding box center [997, 430] width 17 height 14
type input "**********"
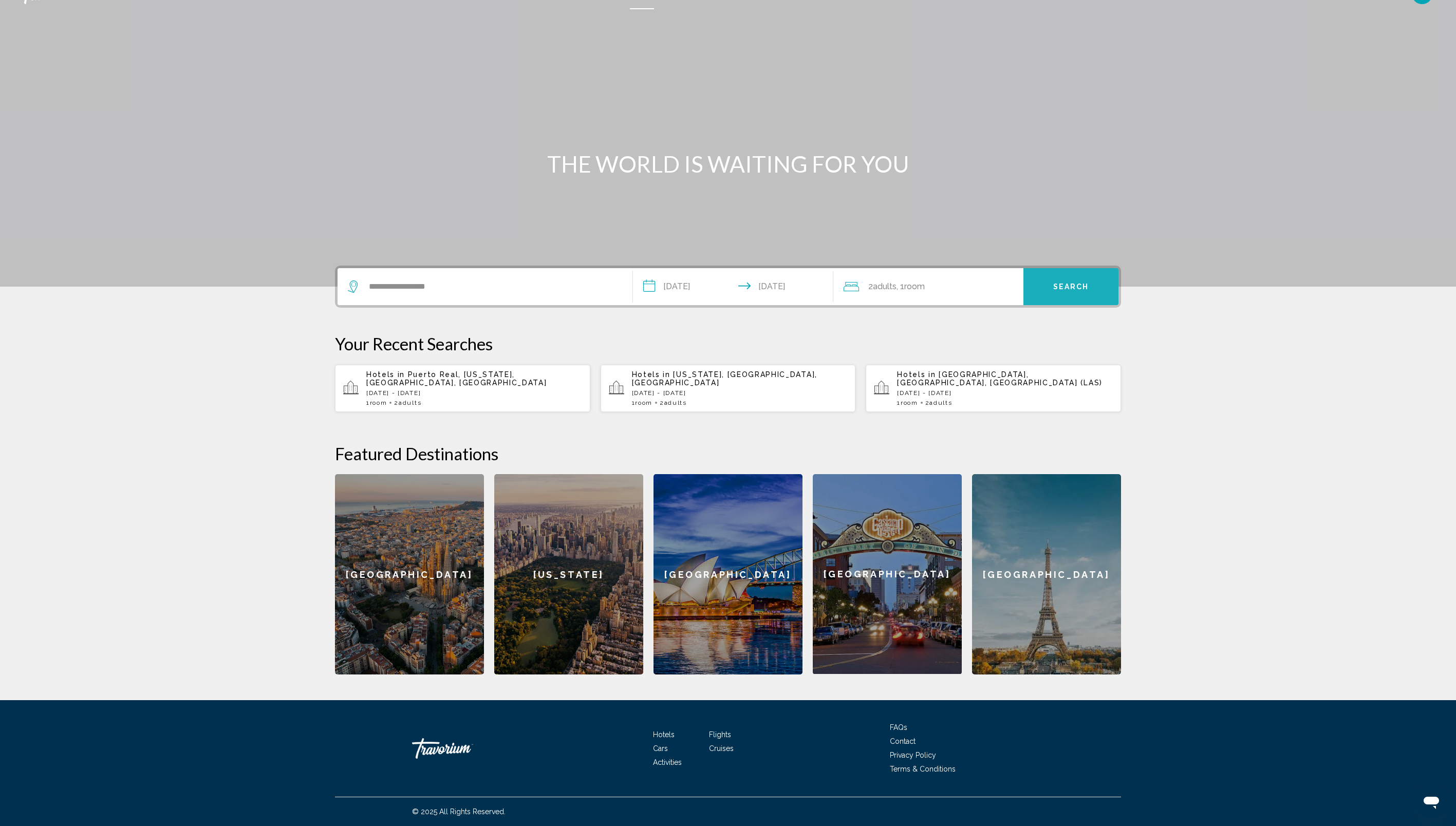
click at [1078, 284] on span "Search" at bounding box center [1071, 287] width 36 height 8
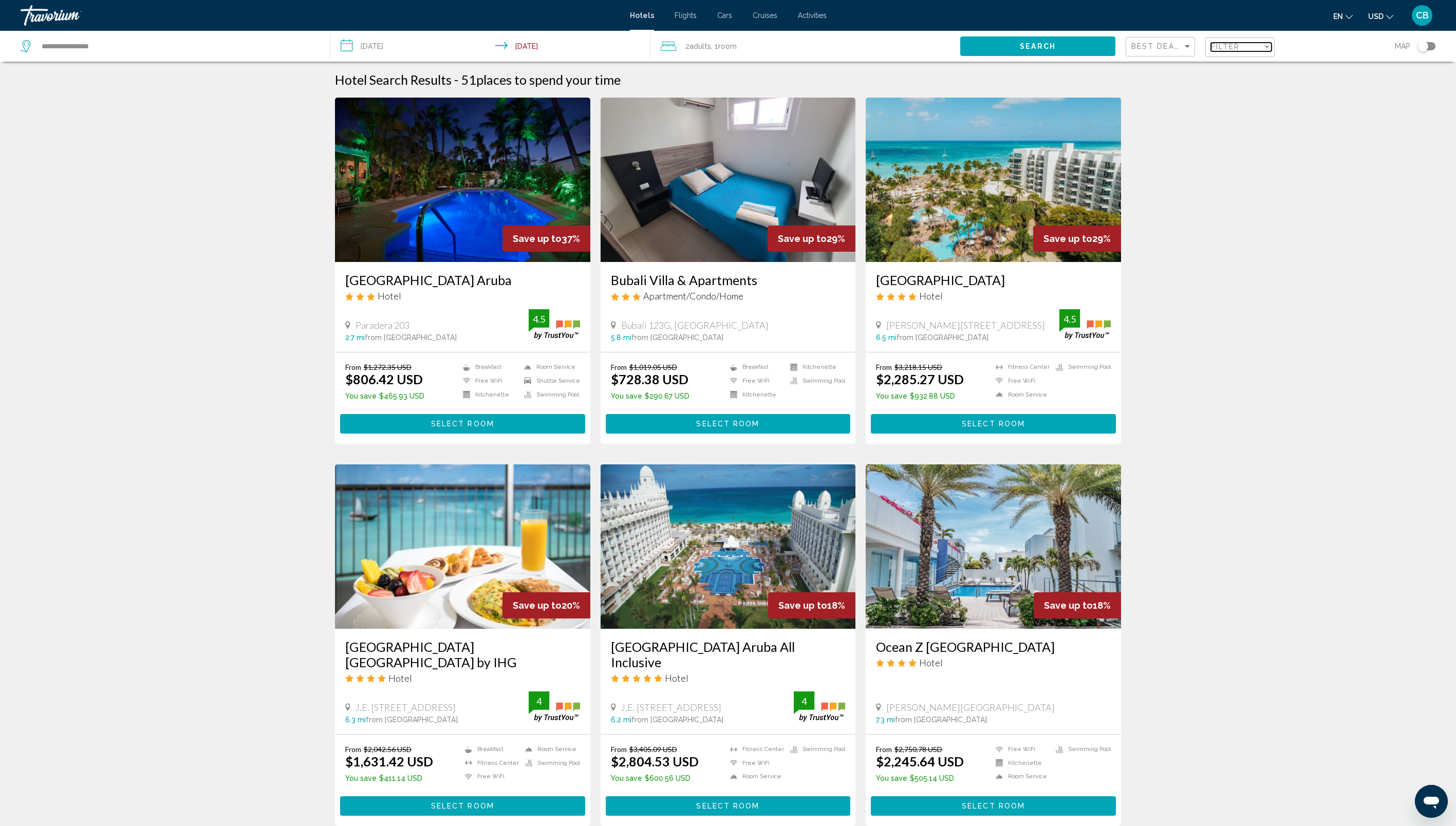
click at [1270, 43] on div "Filter" at bounding box center [1266, 47] width 9 height 8
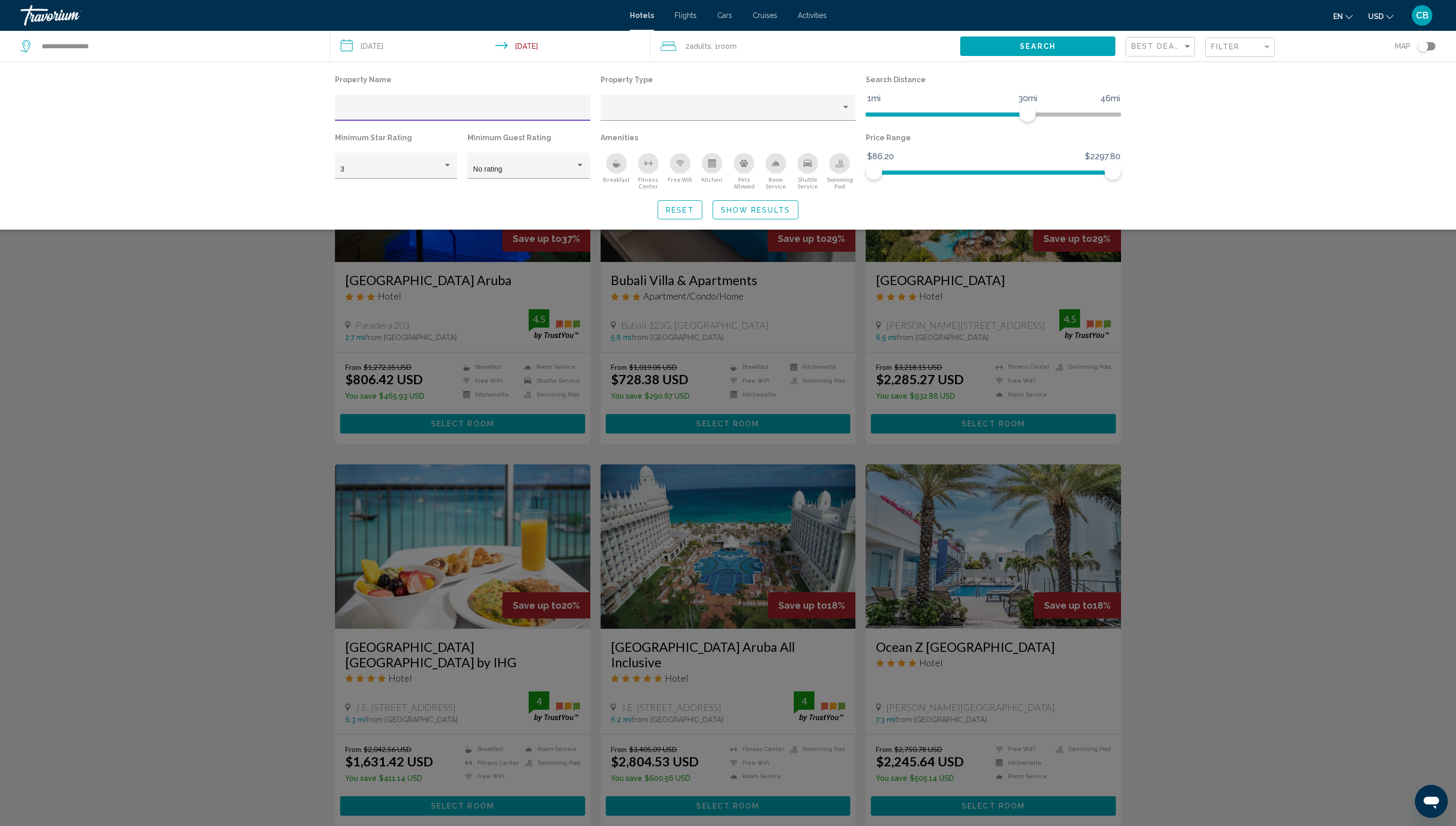
click at [497, 108] on input "Hotel Filters" at bounding box center [463, 112] width 244 height 8
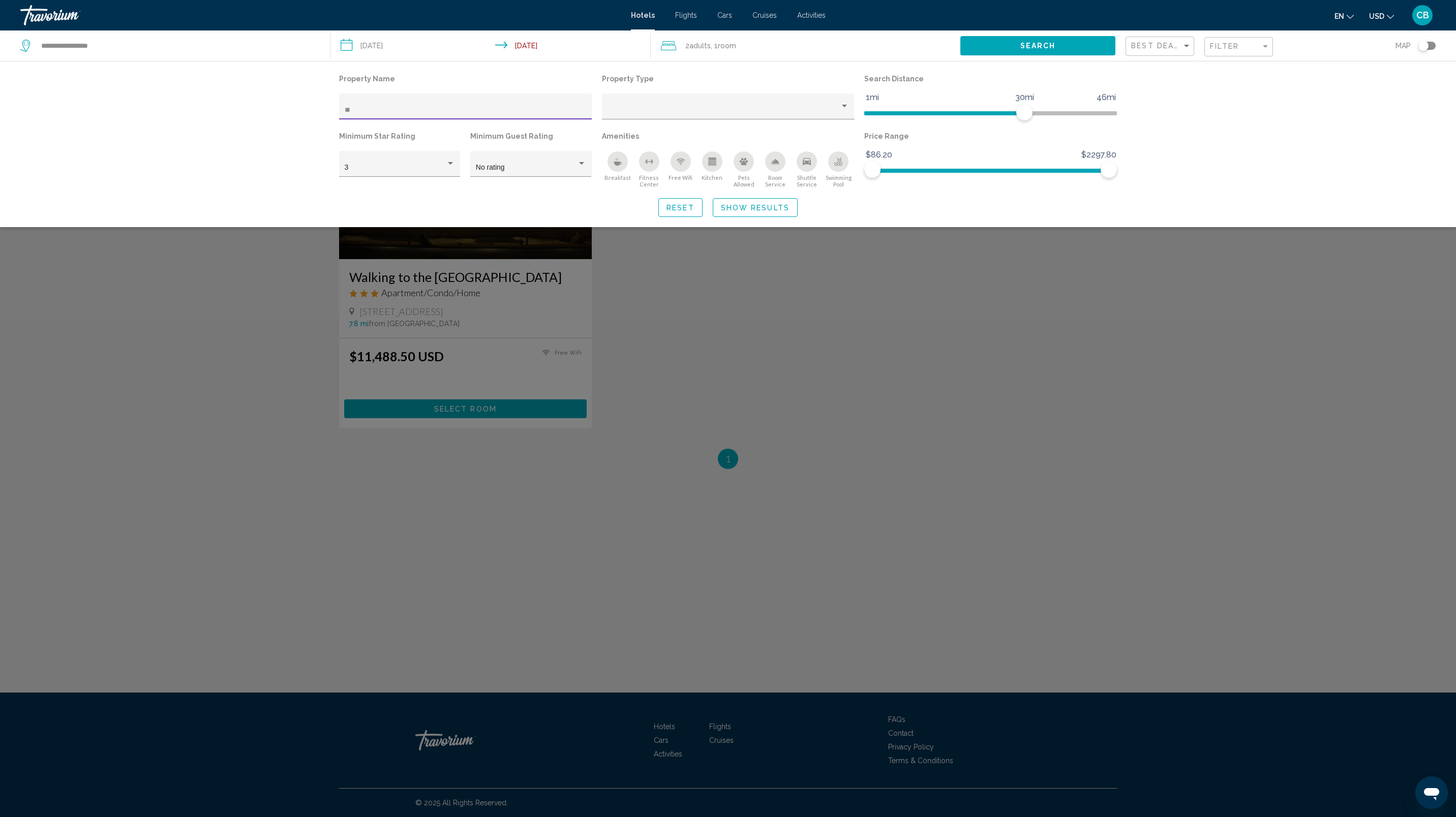
type input "*"
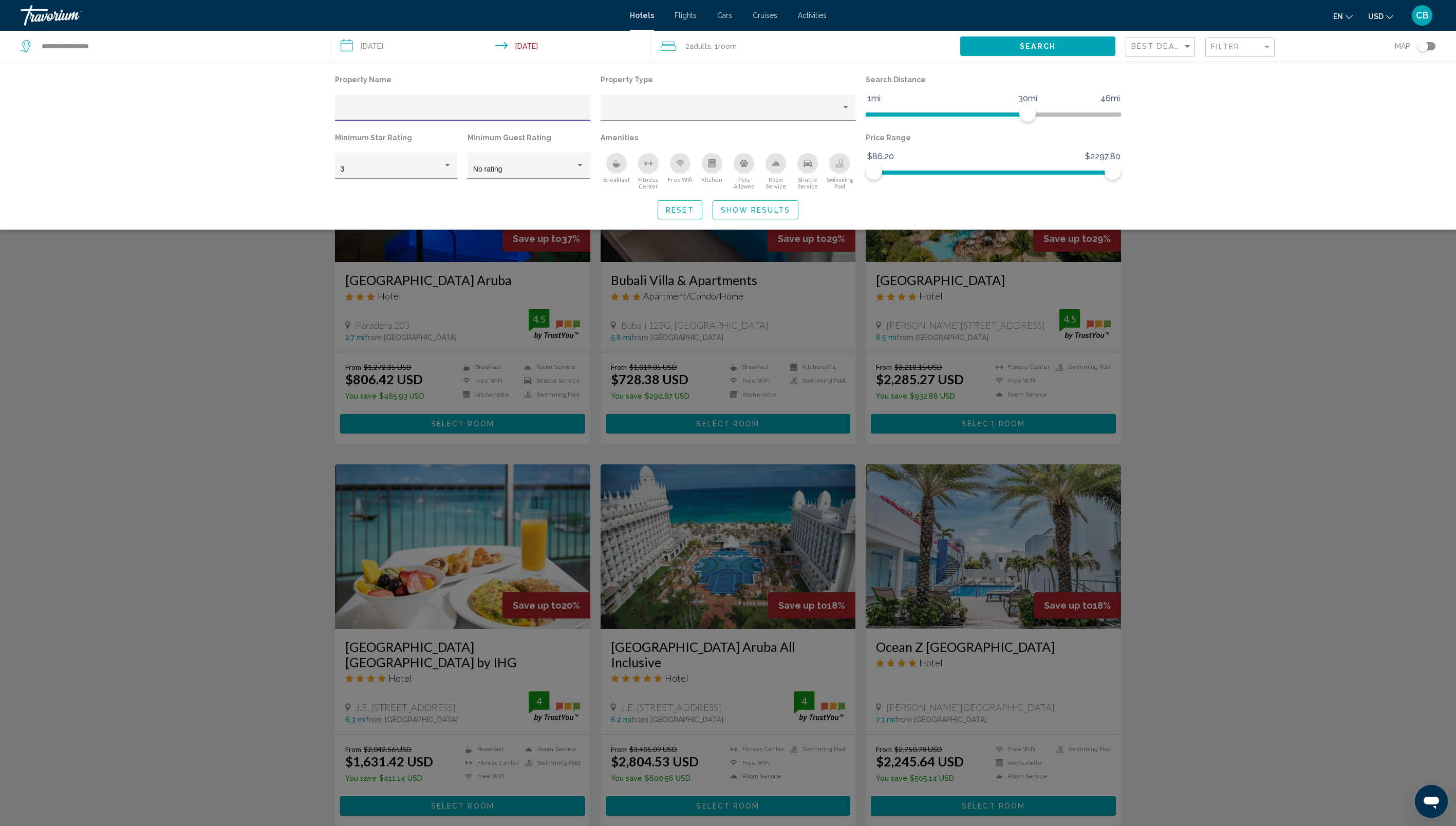
click at [1220, 339] on div "Search widget" at bounding box center [728, 490] width 1456 height 672
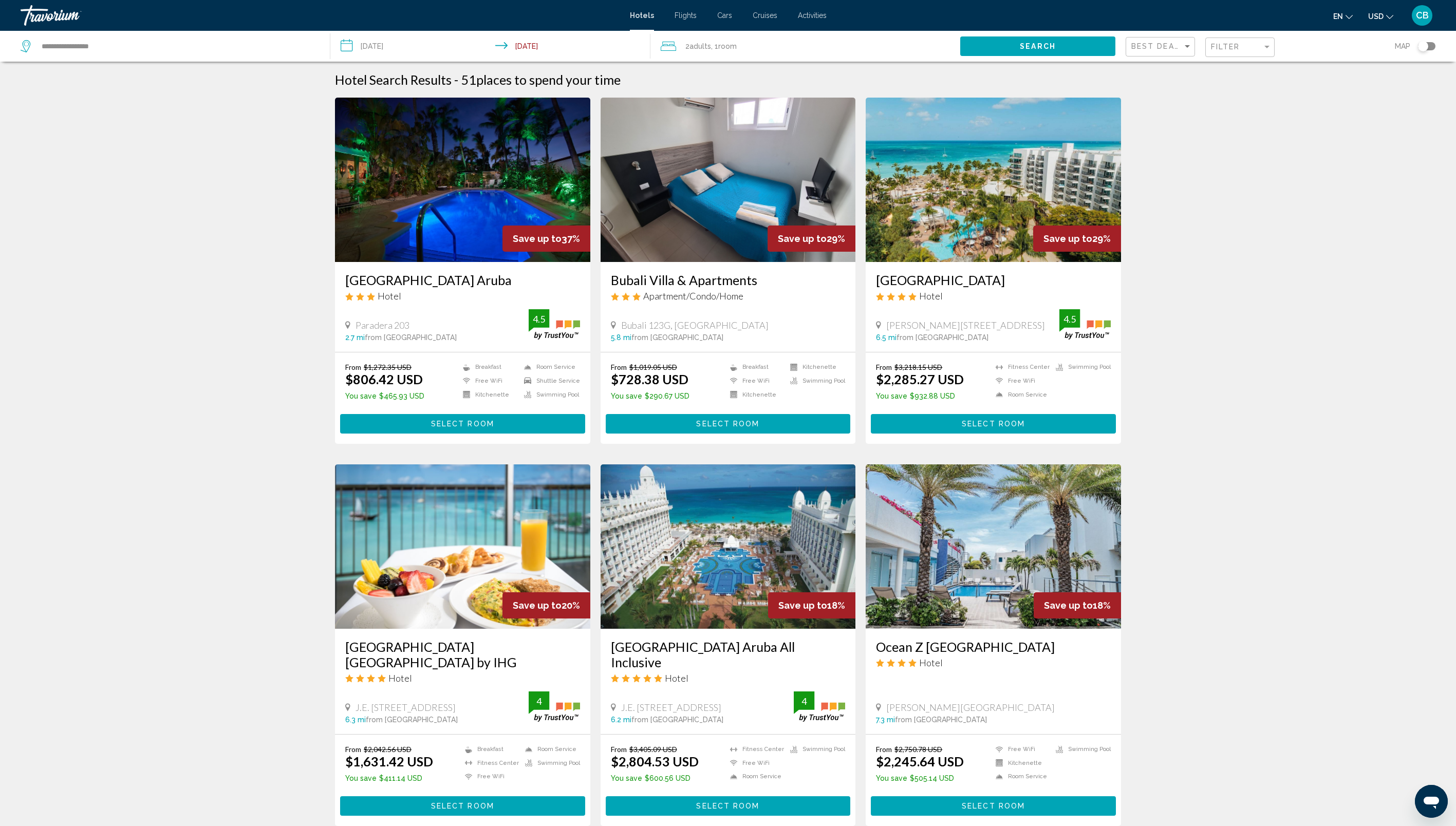
click at [1016, 204] on img "Main content" at bounding box center [993, 180] width 256 height 165
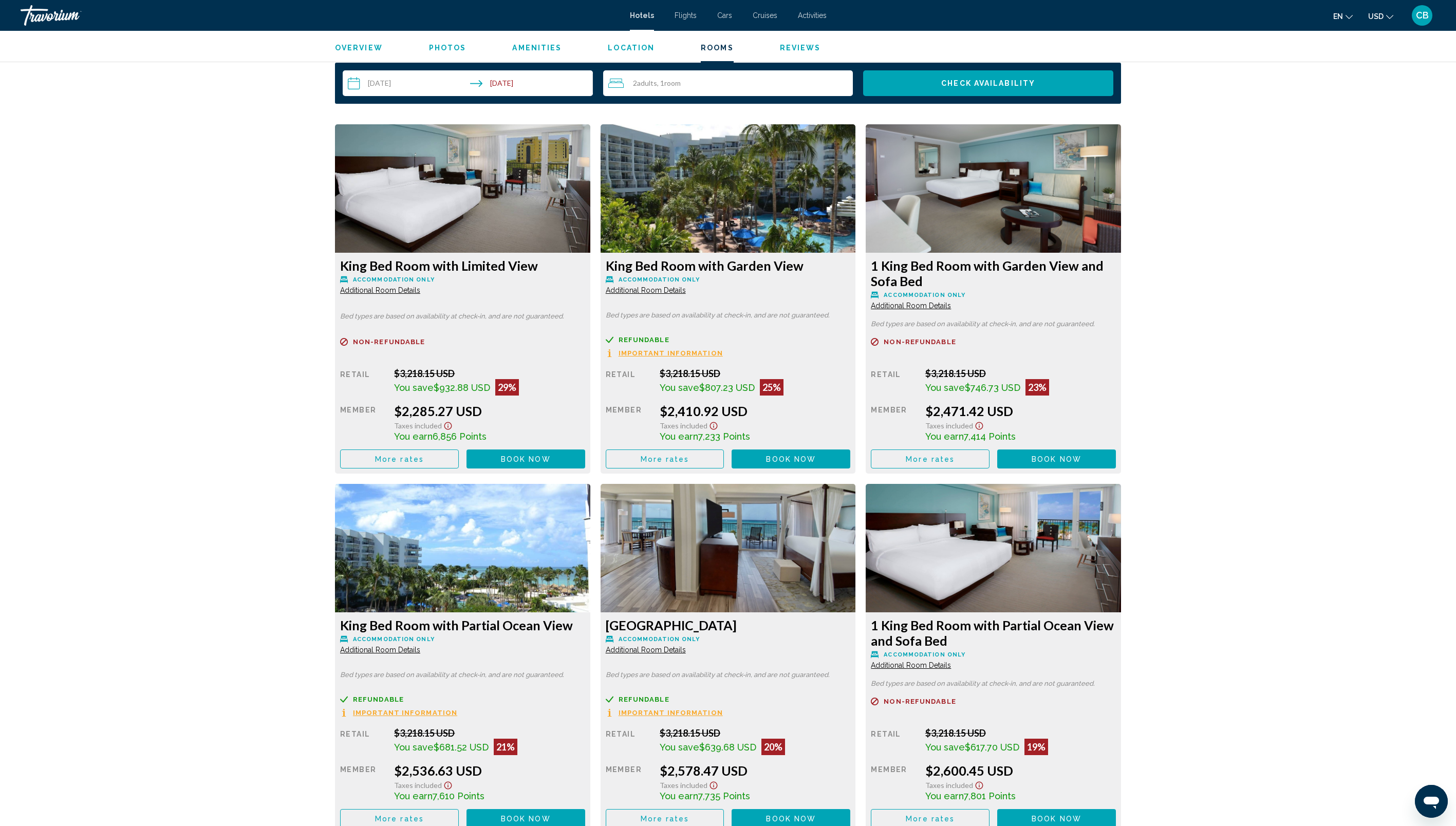
scroll to position [1333, 0]
